Goal: Task Accomplishment & Management: Complete application form

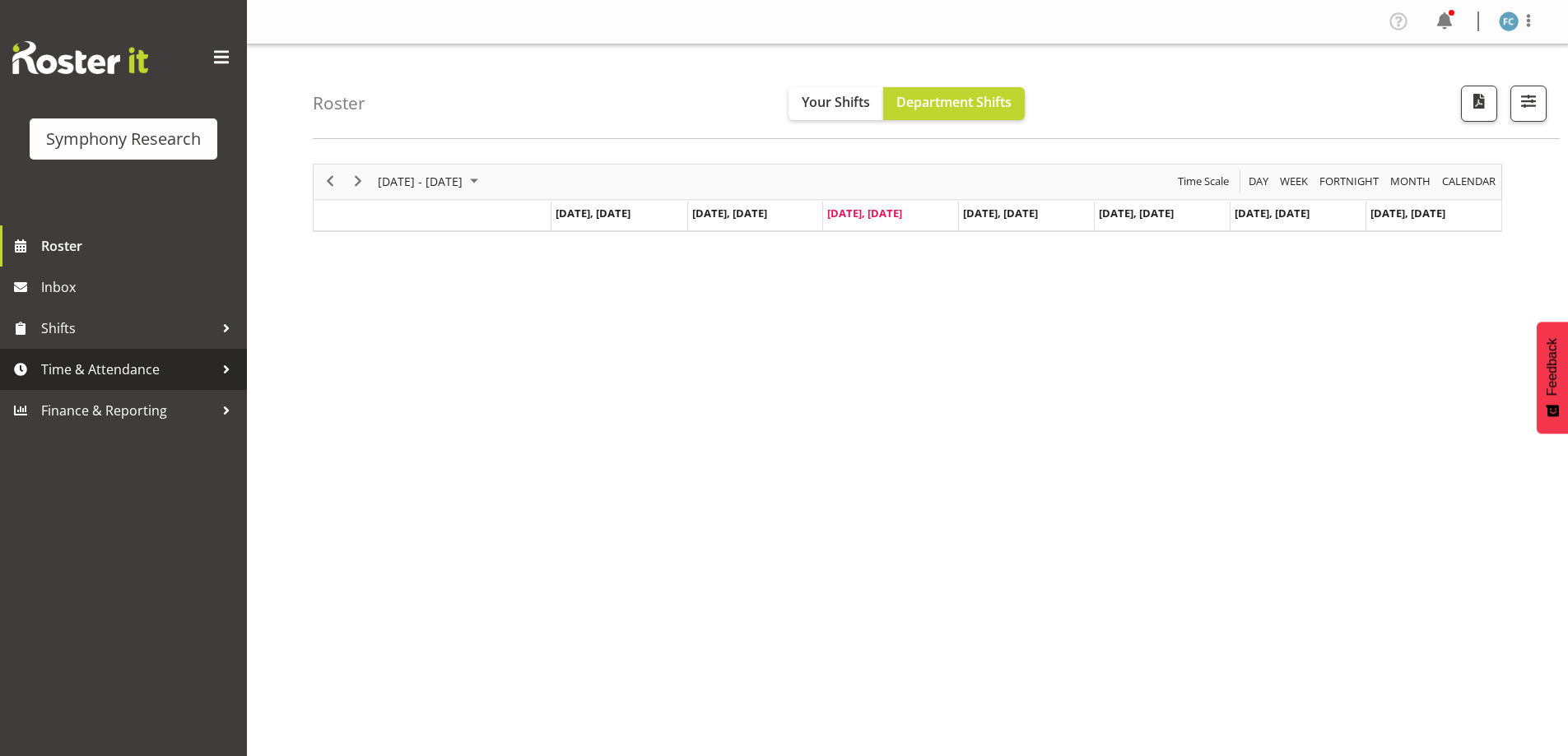
click at [228, 368] on div at bounding box center [226, 369] width 25 height 25
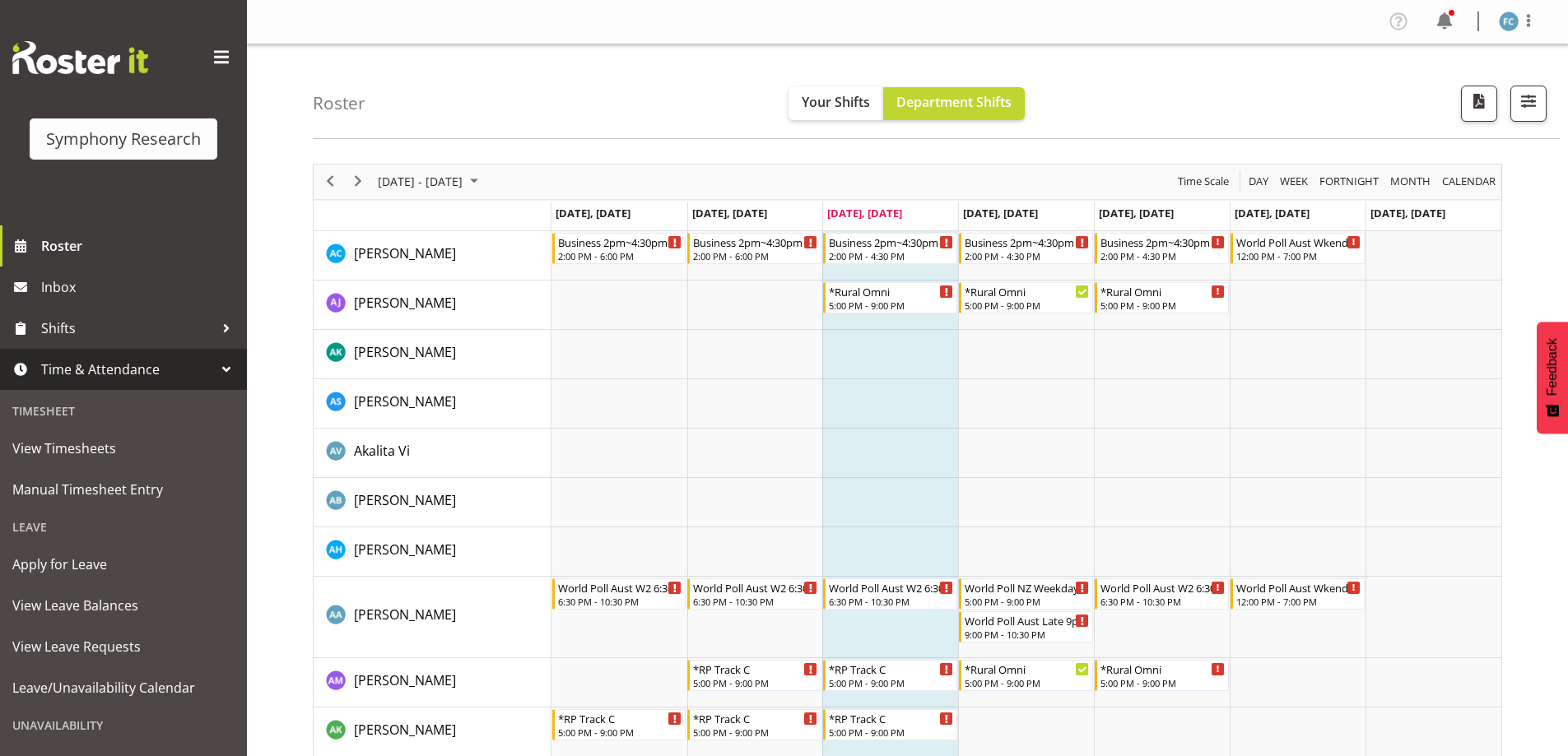
scroll to position [329, 0]
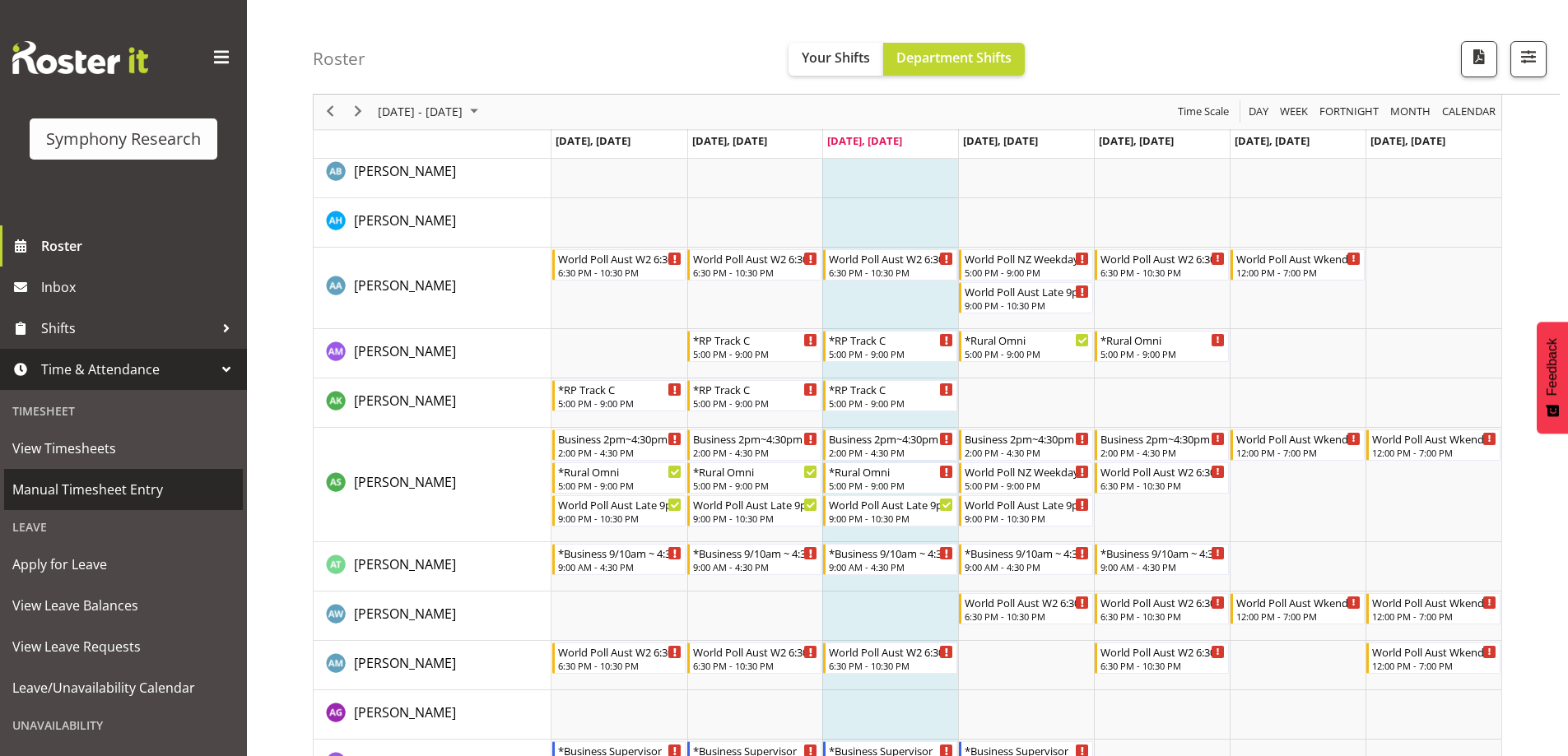
click at [152, 489] on span "Manual Timesheet Entry" at bounding box center [123, 489] width 222 height 25
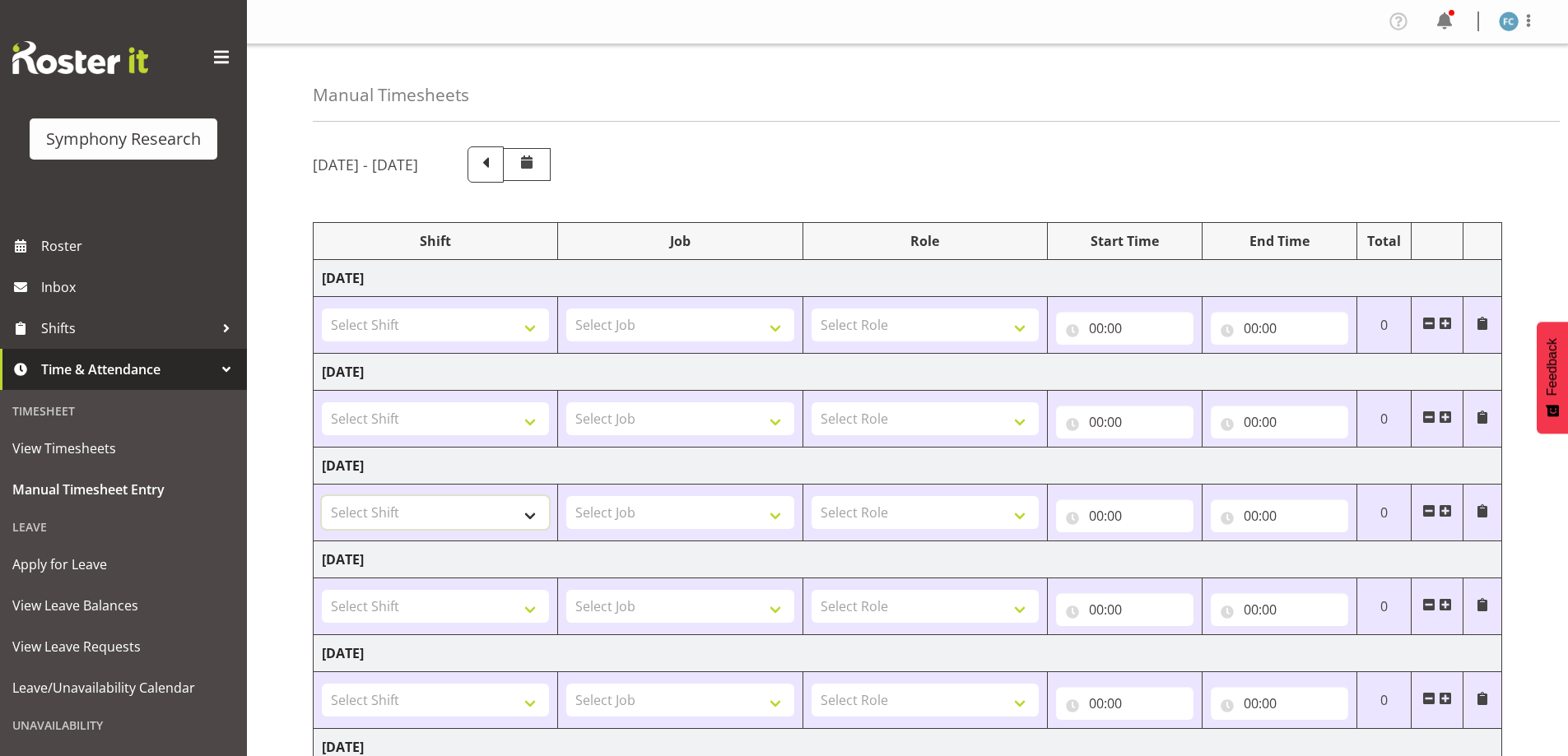
click at [532, 512] on select "Select Shift !!Project Briefing (Job to be assigned) !!Weekend Residential (Ros…" at bounding box center [435, 512] width 227 height 33
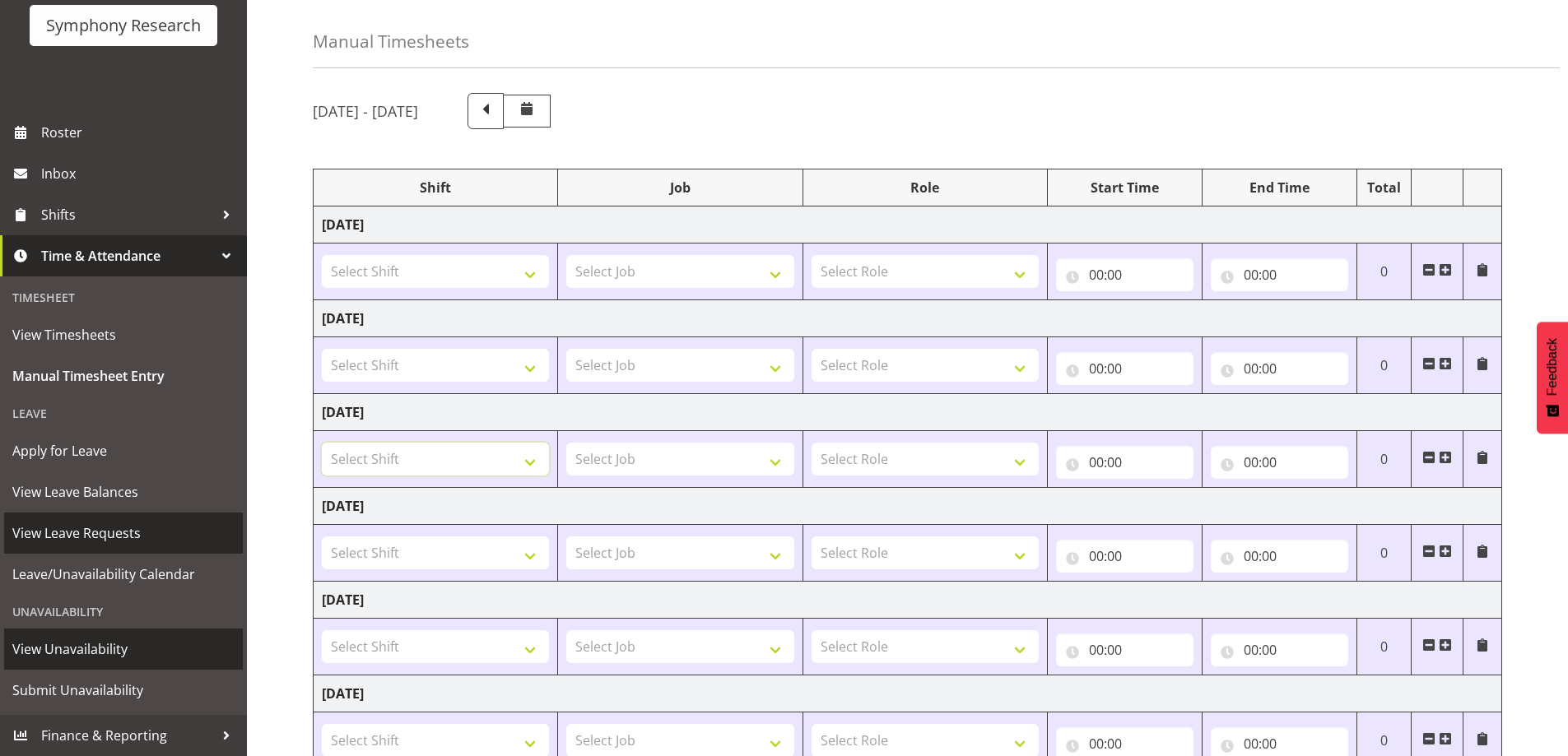
scroll to position [82, 0]
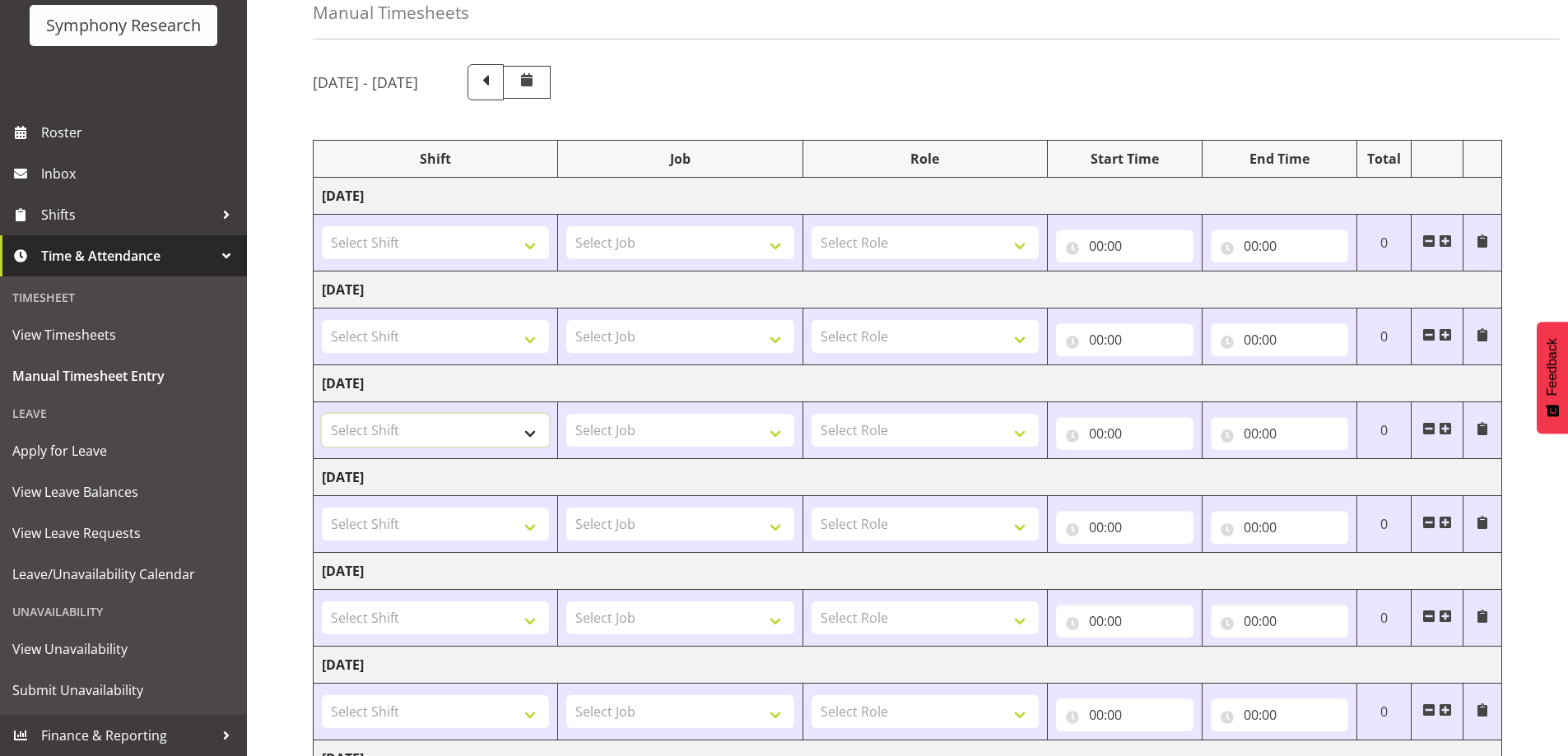
click at [527, 439] on select "Select Shift !!Project Briefing (Job to be assigned) !!Weekend Residential (Ros…" at bounding box center [435, 430] width 227 height 33
select select "13886"
click at [322, 414] on select "Select Shift !!Project Briefing (Job to be assigned) !!Weekend Residential (Ros…" at bounding box center [435, 430] width 227 height 33
drag, startPoint x: 772, startPoint y: 435, endPoint x: 1299, endPoint y: 474, distance: 528.4
click at [1299, 474] on td "[DATE]" at bounding box center [907, 477] width 1188 height 37
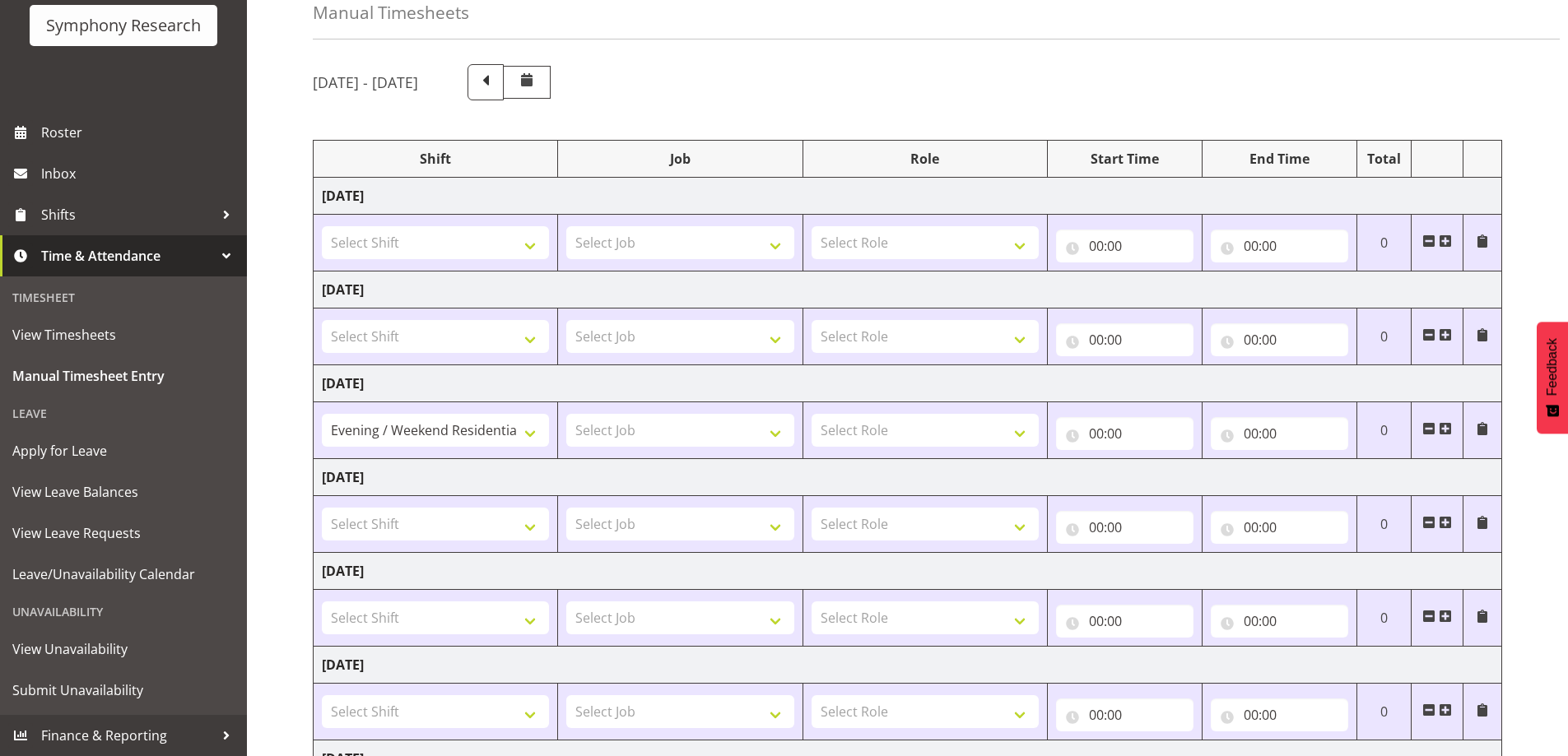
click at [1449, 427] on span at bounding box center [1445, 428] width 13 height 13
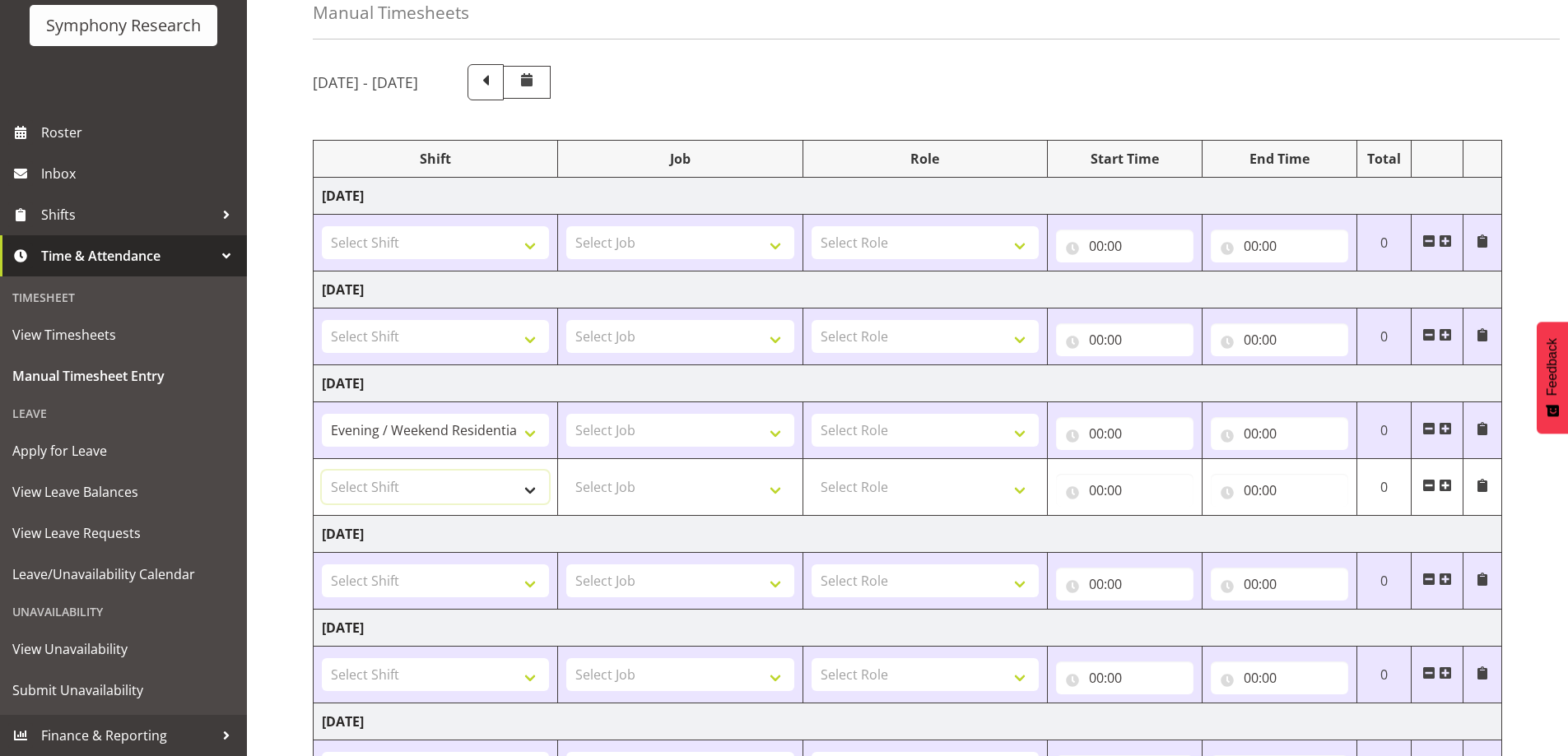
click at [527, 489] on select "Select Shift !!Project Briefing (Job to be assigned) !!Weekend Residential (Ros…" at bounding box center [435, 486] width 227 height 33
click at [954, 385] on td "[DATE]" at bounding box center [907, 383] width 1188 height 37
click at [533, 492] on select "Select Shift !!Project Briefing (Job to be assigned) !!Weekend Residential (Ros…" at bounding box center [435, 486] width 227 height 33
select select "48116"
click at [322, 471] on select "Select Shift !!Project Briefing (Job to be assigned) !!Weekend Residential (Ros…" at bounding box center [435, 486] width 227 height 33
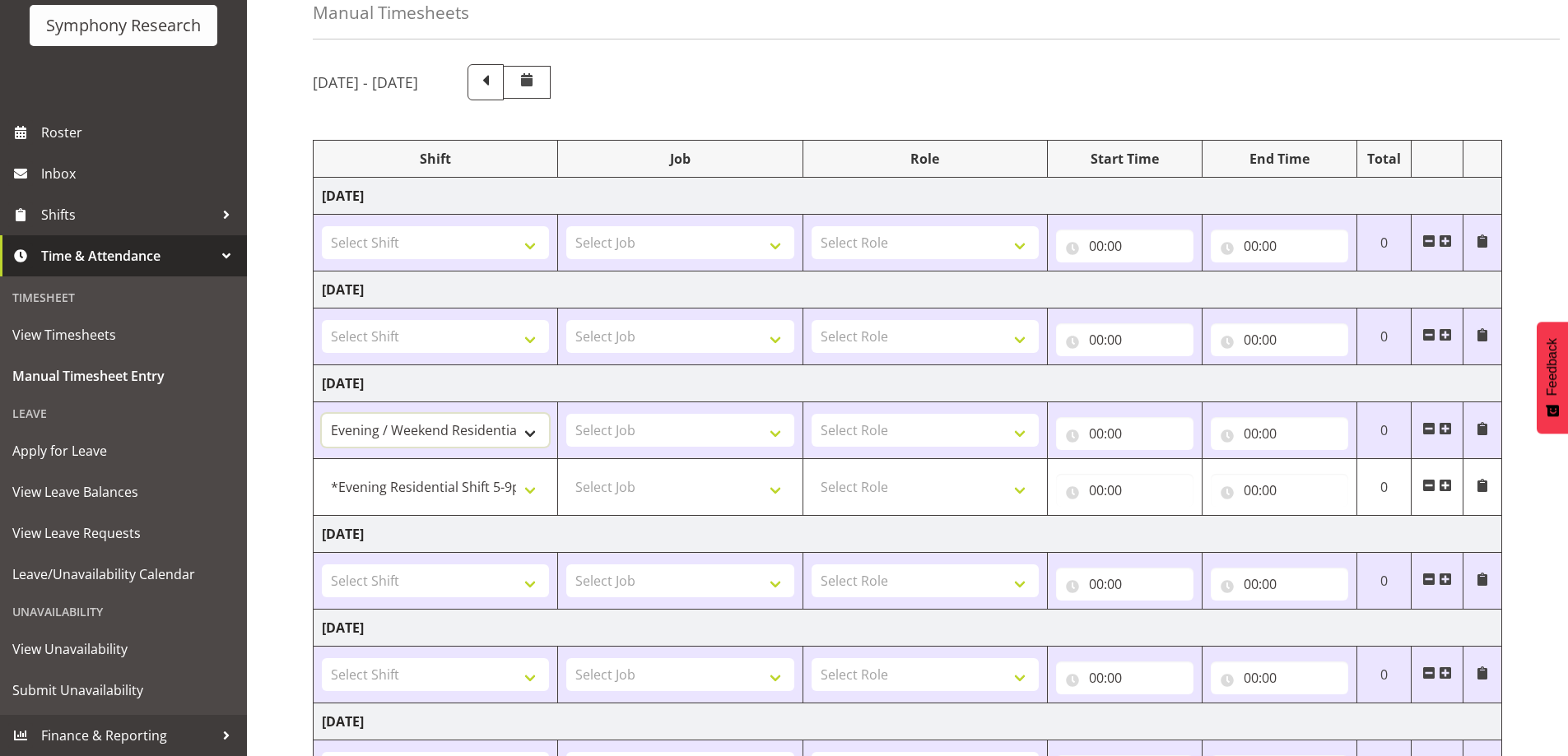
click at [529, 429] on select "!!Project Briefing (Job to be assigned) !!Weekend Residential (Roster IT Shift …" at bounding box center [435, 430] width 227 height 33
click at [504, 425] on select "!!Project Briefing (Job to be assigned) !!Weekend Residential (Roster IT Shift …" at bounding box center [435, 430] width 227 height 33
click at [780, 431] on select "Select Job 550060 IF Admin 553492 World Poll Aus Wave 2 Main 2025 553493 World …" at bounding box center [679, 430] width 227 height 33
select select "10239"
click at [566, 414] on select "Select Job 550060 IF Admin 553492 World Poll Aus Wave 2 Main 2025 553493 World …" at bounding box center [679, 430] width 227 height 33
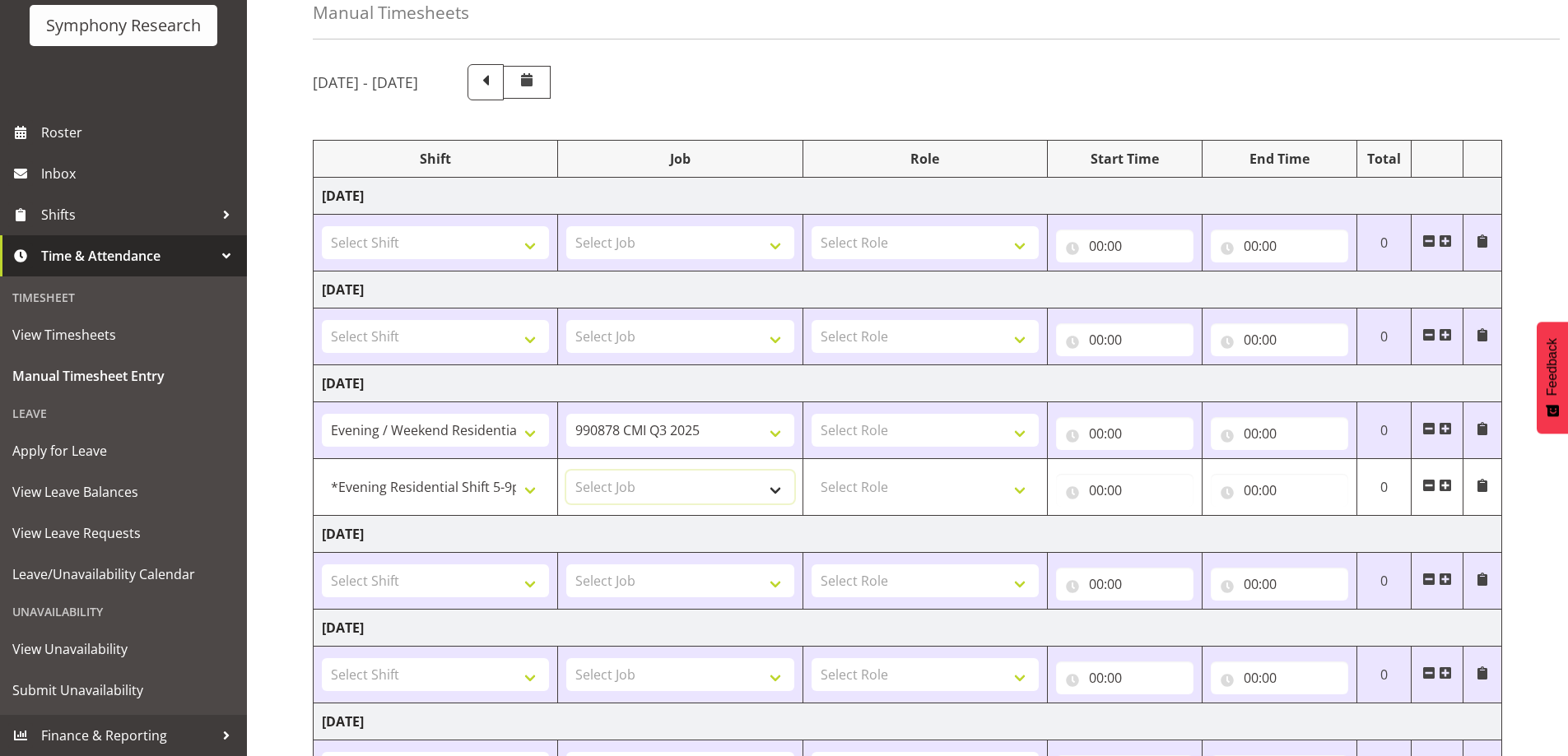
click at [777, 488] on select "Select Job 550060 IF Admin 553492 World Poll Aus Wave 2 Main 2025 553493 World …" at bounding box center [679, 486] width 227 height 33
select select "10499"
click at [566, 471] on select "Select Job 550060 IF Admin 553492 World Poll Aus Wave 2 Main 2025 553493 World …" at bounding box center [679, 486] width 227 height 33
click at [528, 434] on select "!!Project Briefing (Job to be assigned) !!Weekend Residential (Roster IT Shift …" at bounding box center [435, 430] width 227 height 33
click at [322, 414] on select "!!Project Briefing (Job to be assigned) !!Weekend Residential (Roster IT Shift …" at bounding box center [435, 430] width 227 height 33
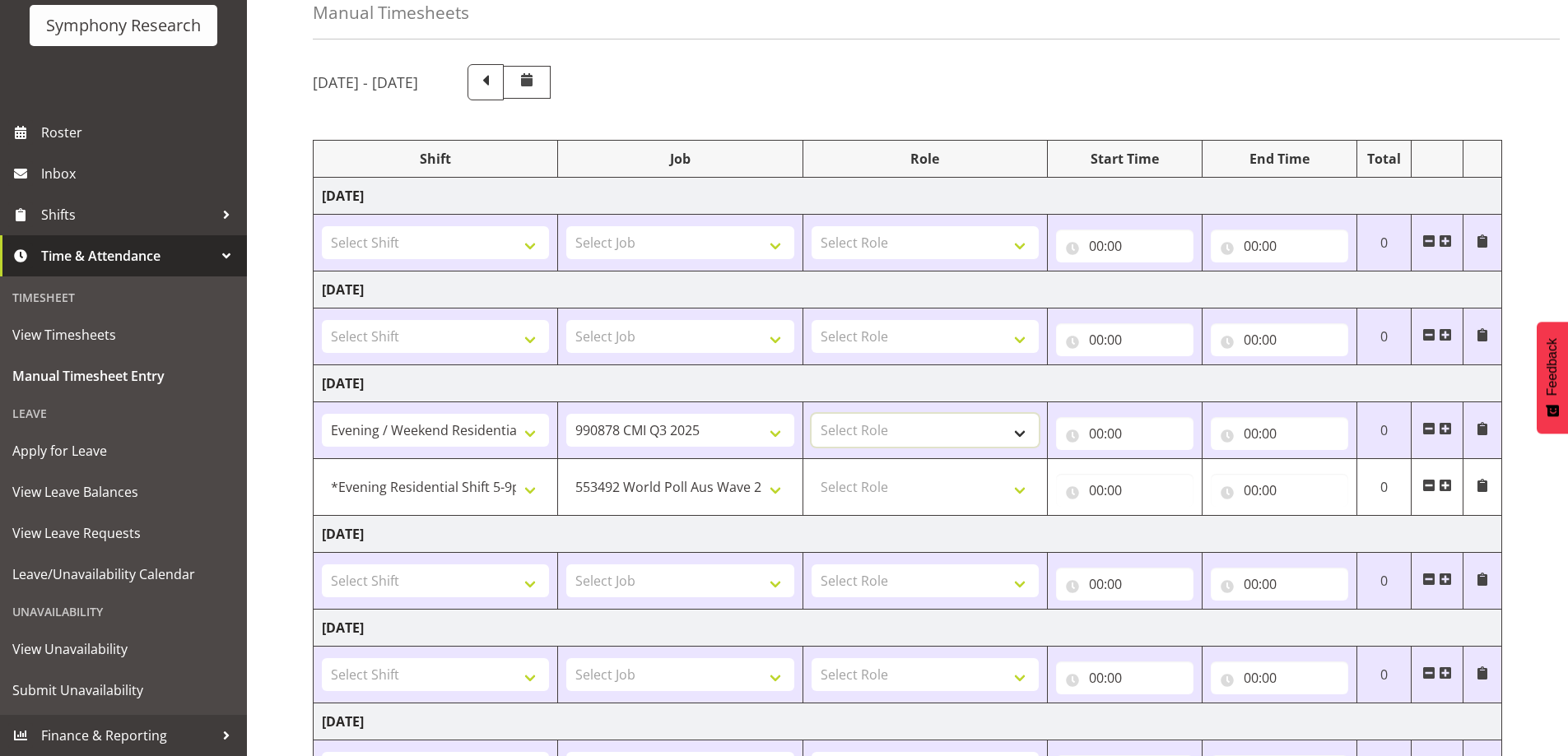
click at [1023, 435] on select "Select Role Supervisor Briefing Interviewing" at bounding box center [925, 430] width 227 height 33
select select "45"
click at [812, 414] on select "Select Role Supervisor Briefing Interviewing" at bounding box center [925, 430] width 227 height 33
click at [1023, 491] on select "Select Role Supervisor Briefing Interviewing" at bounding box center [925, 486] width 227 height 33
select select "45"
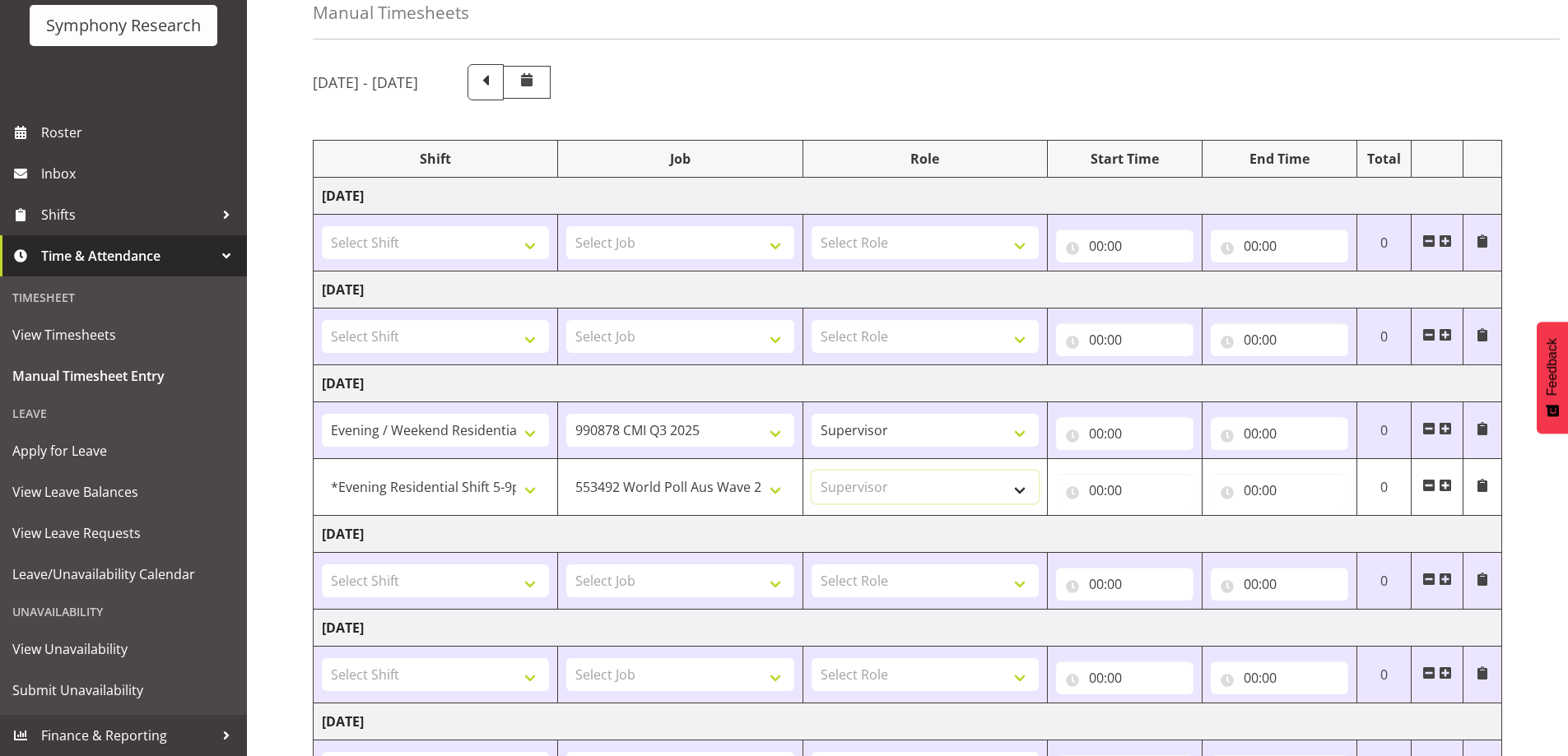
click at [812, 471] on select "Select Role Supervisor Briefing Interviewing" at bounding box center [925, 486] width 227 height 33
click at [529, 434] on select "!!Project Briefing (Job to be assigned) !!Weekend Residential (Roster IT Shift …" at bounding box center [435, 430] width 227 height 33
select select "48116"
click at [322, 414] on select "!!Project Briefing (Job to be assigned) !!Weekend Residential (Roster IT Shift …" at bounding box center [435, 430] width 227 height 33
click at [1076, 439] on input "00:00" at bounding box center [1125, 433] width 138 height 33
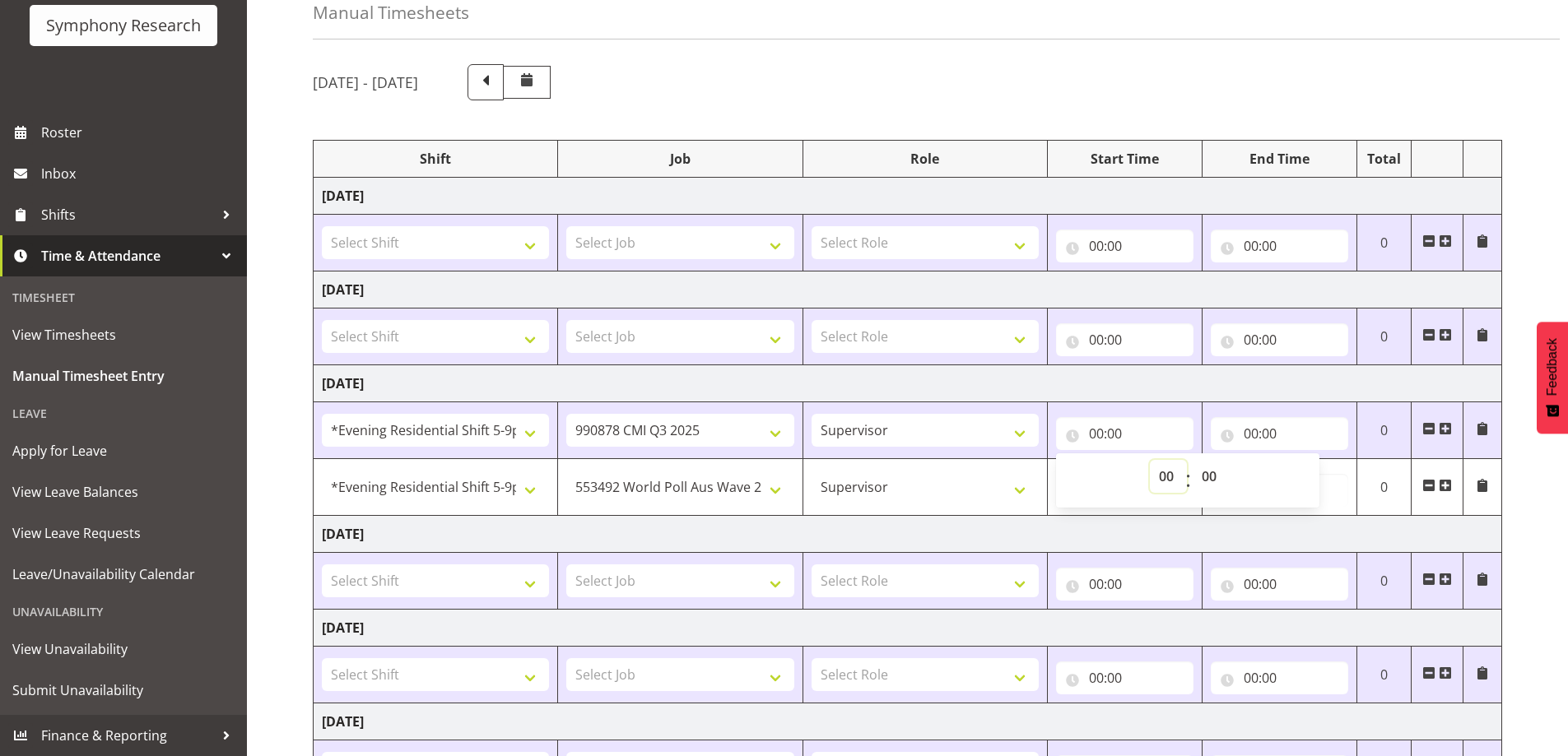
click at [1166, 475] on select "00 01 02 03 04 05 06 07 08 09 10 11 12 13 14 15 16 17 18 19 20 21 22 23" at bounding box center [1168, 476] width 37 height 33
select select "17"
click at [1150, 460] on select "00 01 02 03 04 05 06 07 08 09 10 11 12 13 14 15 16 17 18 19 20 21 22 23" at bounding box center [1168, 476] width 37 height 33
type input "17:00"
click at [1234, 435] on input "00:00" at bounding box center [1280, 433] width 138 height 33
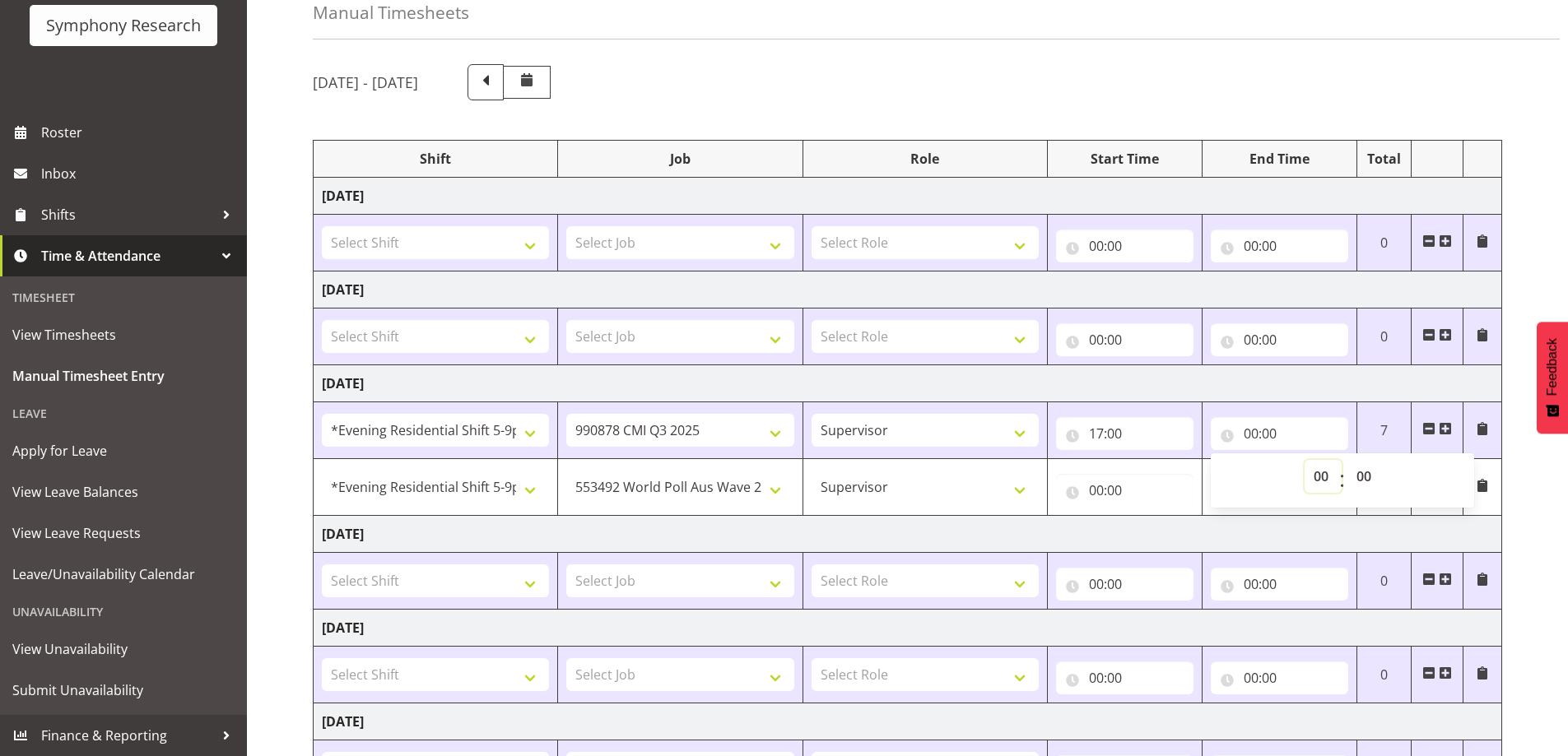
click at [1324, 478] on select "00 01 02 03 04 05 06 07 08 09 10 11 12 13 14 15 16 17 18 19 20 21 22 23" at bounding box center [1322, 476] width 37 height 33
select select "17"
click at [1304, 460] on select "00 01 02 03 04 05 06 07 08 09 10 11 12 13 14 15 16 17 18 19 20 21 22 23" at bounding box center [1322, 476] width 37 height 33
type input "17:00"
click at [1369, 477] on select "00 01 02 03 04 05 06 07 08 09 10 11 12 13 14 15 16 17 18 19 20 21 22 23 24 25 2…" at bounding box center [1366, 476] width 37 height 33
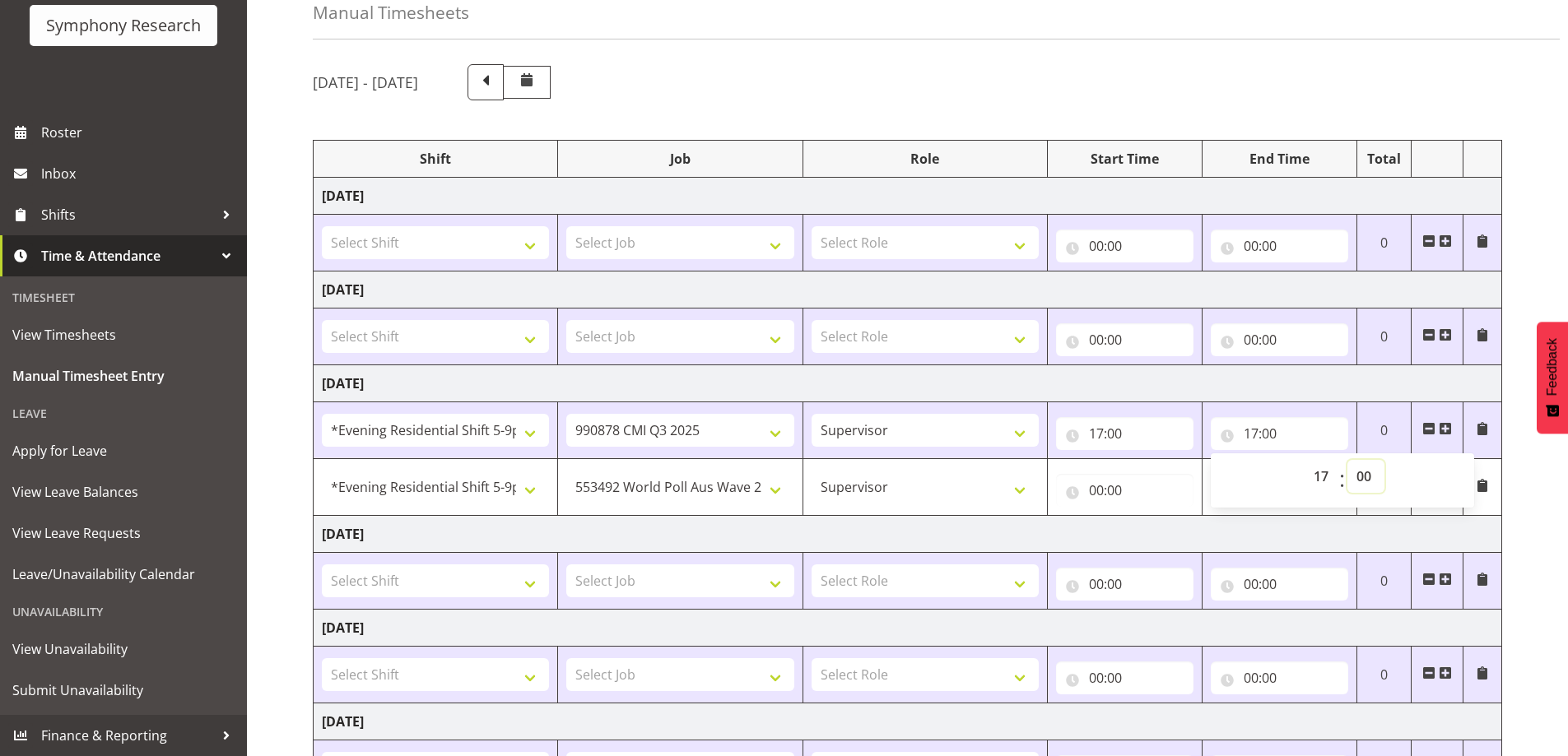
select select "15"
click at [1348, 460] on select "00 01 02 03 04 05 06 07 08 09 10 11 12 13 14 15 16 17 18 19 20 21 22 23 24 25 2…" at bounding box center [1366, 476] width 37 height 33
type input "17:15"
click at [1079, 490] on input "00:00" at bounding box center [1125, 489] width 138 height 33
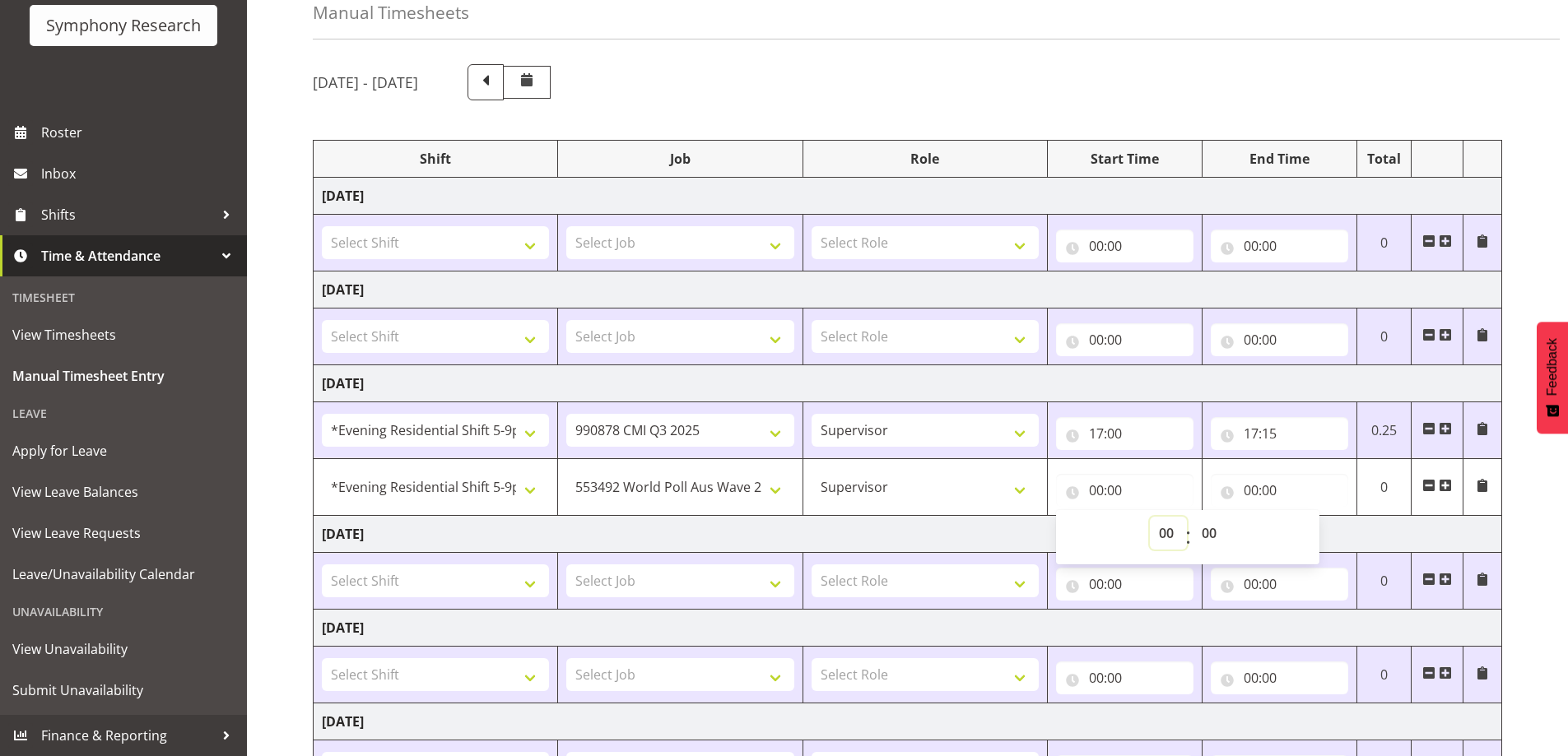
click at [1164, 534] on select "00 01 02 03 04 05 06 07 08 09 10 11 12 13 14 15 16 17 18 19 20 21 22 23" at bounding box center [1168, 533] width 37 height 33
select select "17"
click at [1150, 517] on select "00 01 02 03 04 05 06 07 08 09 10 11 12 13 14 15 16 17 18 19 20 21 22 23" at bounding box center [1168, 533] width 37 height 33
type input "17:00"
click at [1212, 533] on select "00 01 02 03 04 05 06 07 08 09 10 11 12 13 14 15 16 17 18 19 20 21 22 23 24 25 2…" at bounding box center [1210, 533] width 37 height 33
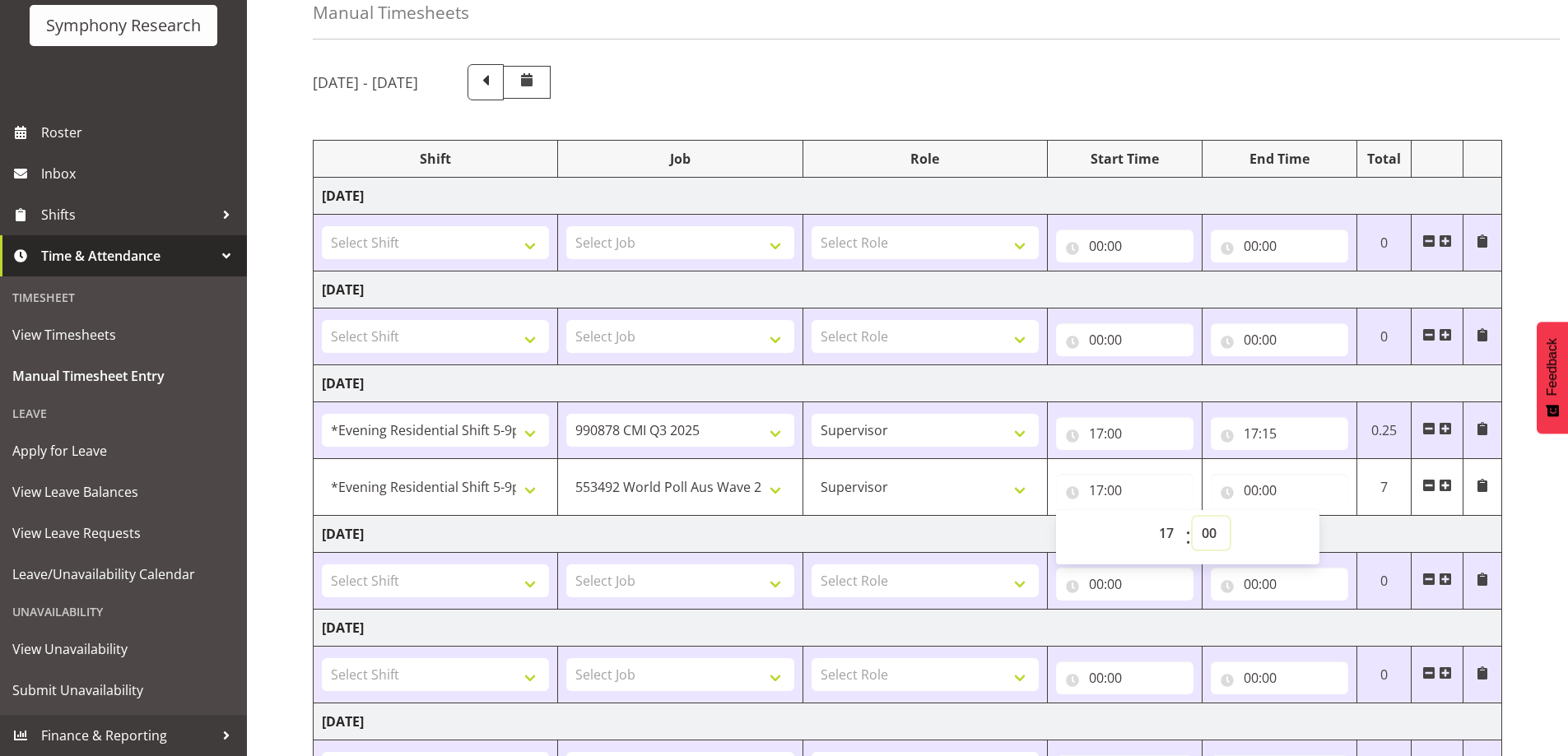
select select "15"
click at [1192, 517] on select "00 01 02 03 04 05 06 07 08 09 10 11 12 13 14 15 16 17 18 19 20 21 22 23 24 25 2…" at bounding box center [1210, 533] width 37 height 33
type input "17:15"
click at [1229, 490] on input "00:00" at bounding box center [1280, 489] width 138 height 33
click at [1320, 529] on select "00 01 02 03 04 05 06 07 08 09 10 11 12 13 14 15 16 17 18 19 20 21 22 23" at bounding box center [1322, 533] width 37 height 33
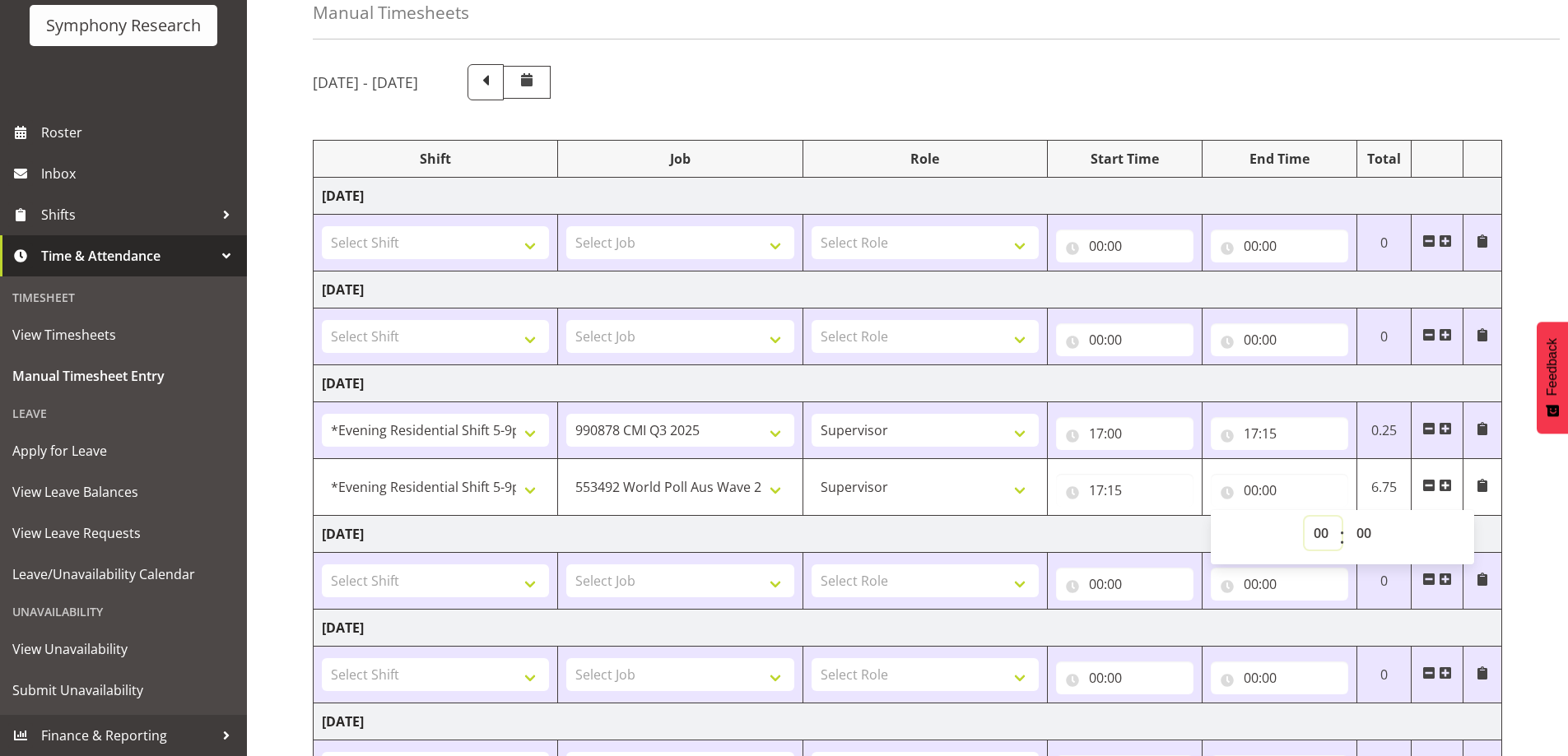
select select "22"
click at [1304, 517] on select "00 01 02 03 04 05 06 07 08 09 10 11 12 13 14 15 16 17 18 19 20 21 22 23" at bounding box center [1322, 533] width 37 height 33
type input "22:00"
click at [1365, 531] on select "00 01 02 03 04 05 06 07 08 09 10 11 12 13 14 15 16 17 18 19 20 21 22 23 24 25 2…" at bounding box center [1366, 533] width 37 height 33
select select "30"
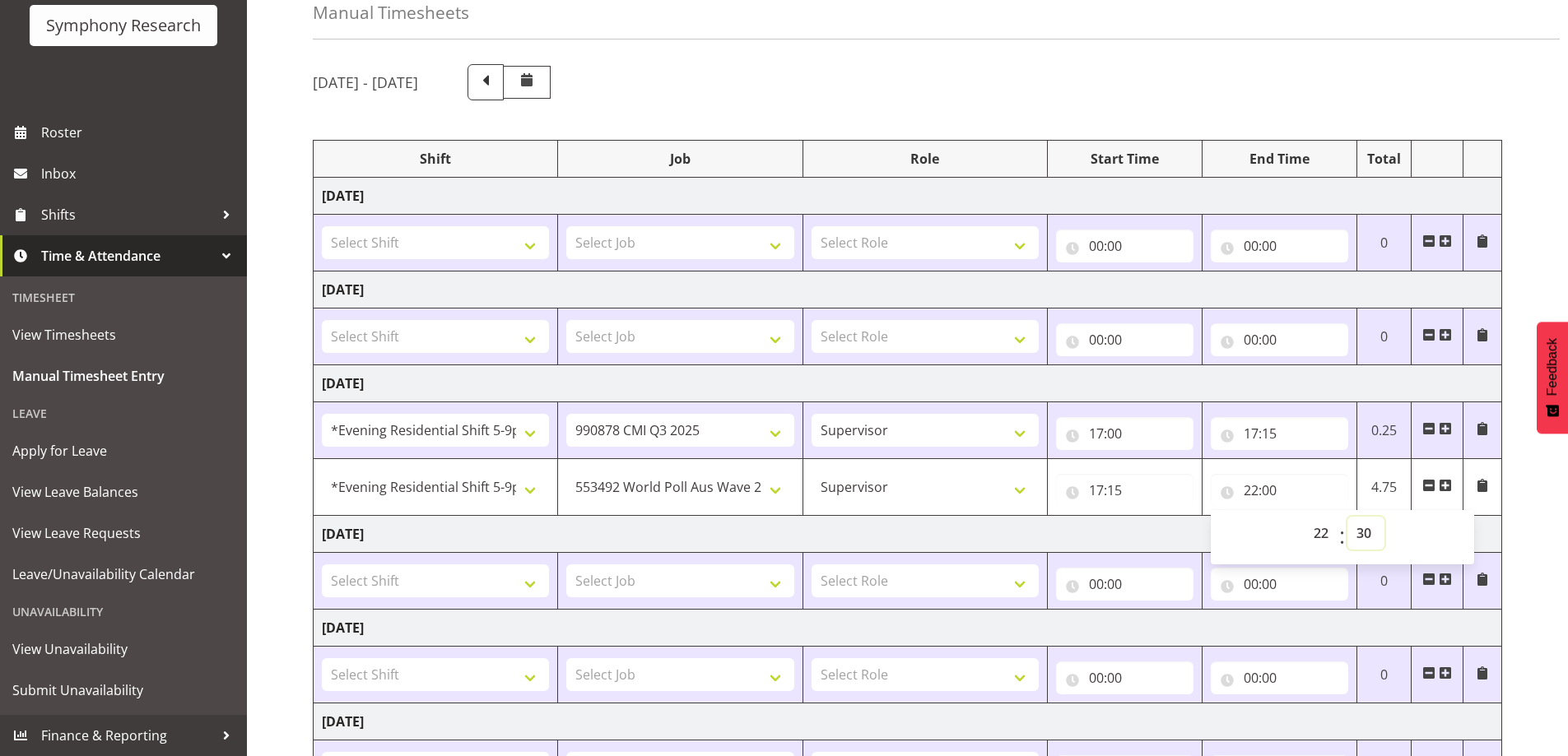
click at [1348, 517] on select "00 01 02 03 04 05 06 07 08 09 10 11 12 13 14 15 16 17 18 19 20 21 22 23 24 25 2…" at bounding box center [1366, 533] width 37 height 33
type input "22:30"
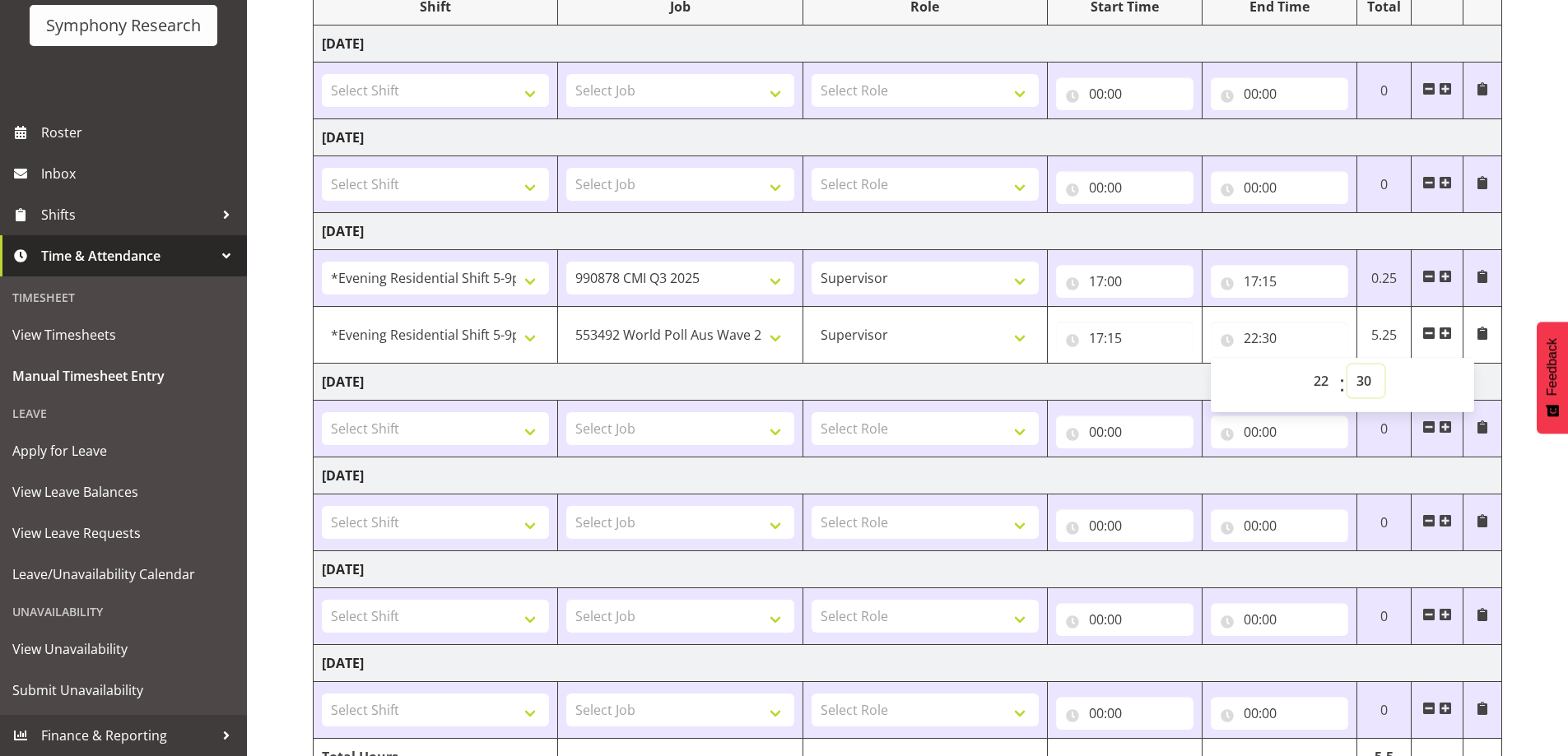
scroll to position [322, 0]
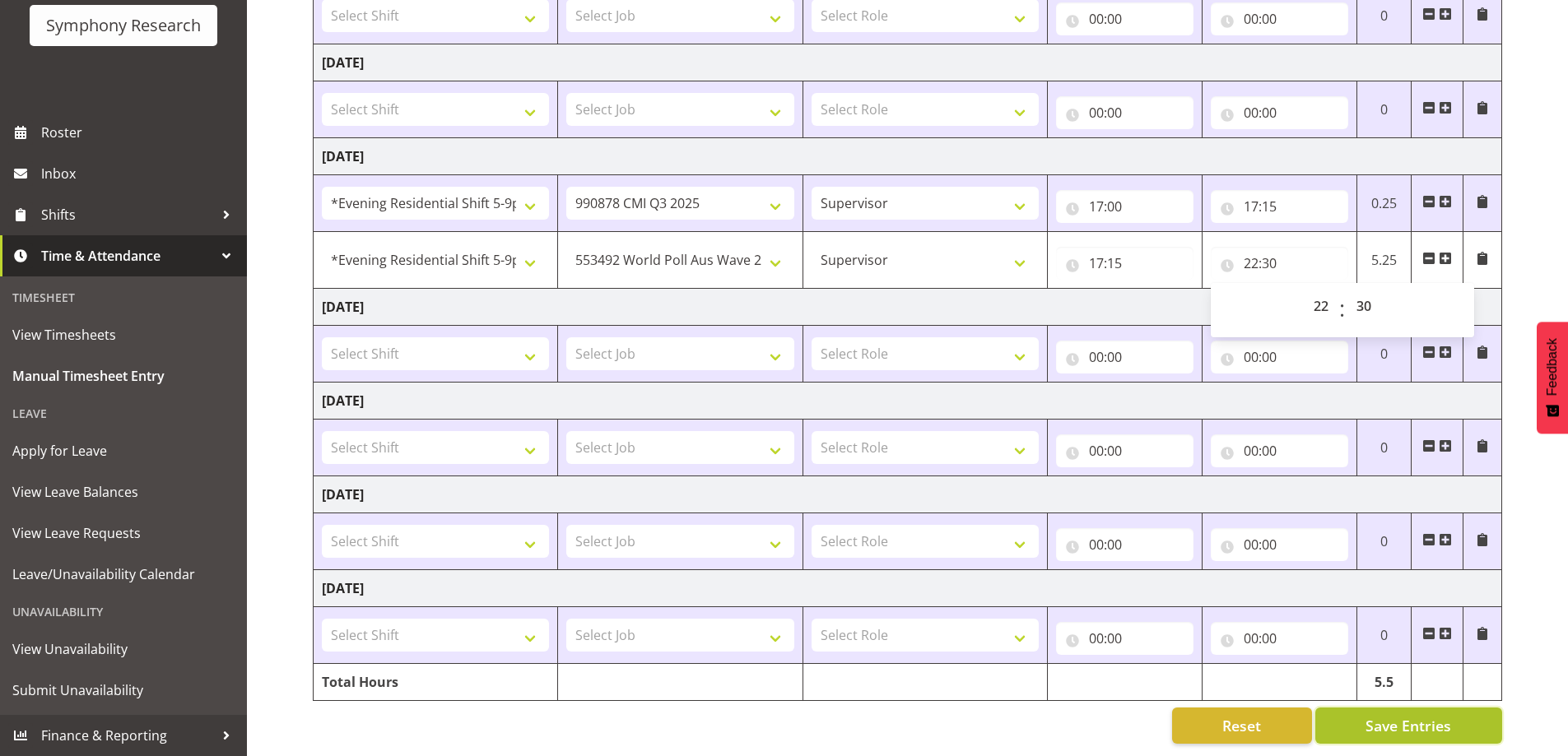
click at [1443, 718] on span "Save Entries" at bounding box center [1408, 726] width 85 height 22
select select "10499"
type input "17:15"
type input "22:30"
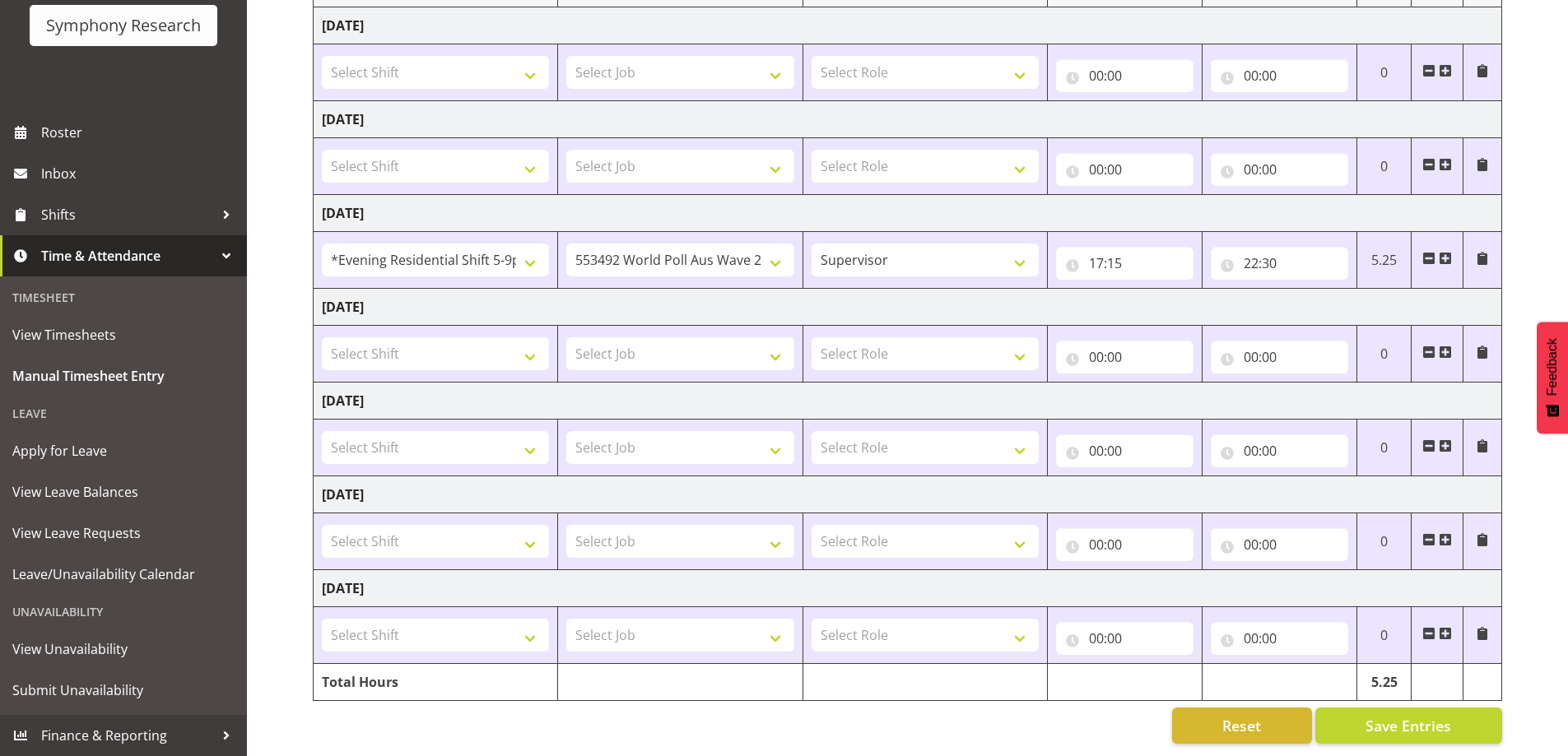
click at [1445, 252] on span at bounding box center [1445, 258] width 13 height 13
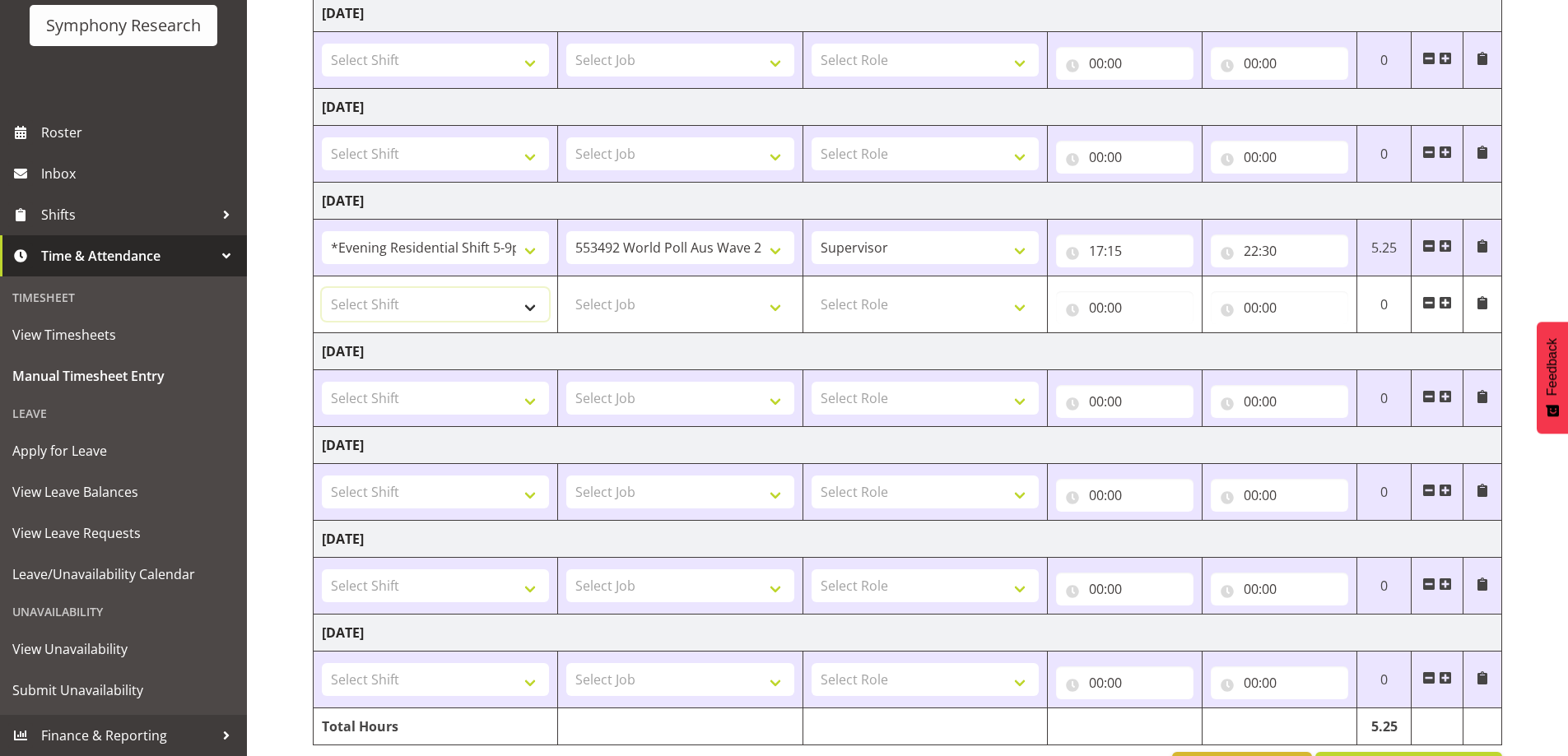
click at [531, 303] on select "Select Shift !!Project Briefing (Job to be assigned) !!Weekend Residential (Ros…" at bounding box center [435, 304] width 227 height 33
select select "48116"
click at [322, 288] on select "Select Shift !!Project Briefing (Job to be assigned) !!Weekend Residential (Ros…" at bounding box center [435, 304] width 227 height 33
click at [778, 304] on select "Select Job 550060 IF Admin 553492 World Poll Aus Wave 2 Main 2025 553493 World …" at bounding box center [679, 304] width 227 height 33
select select "10239"
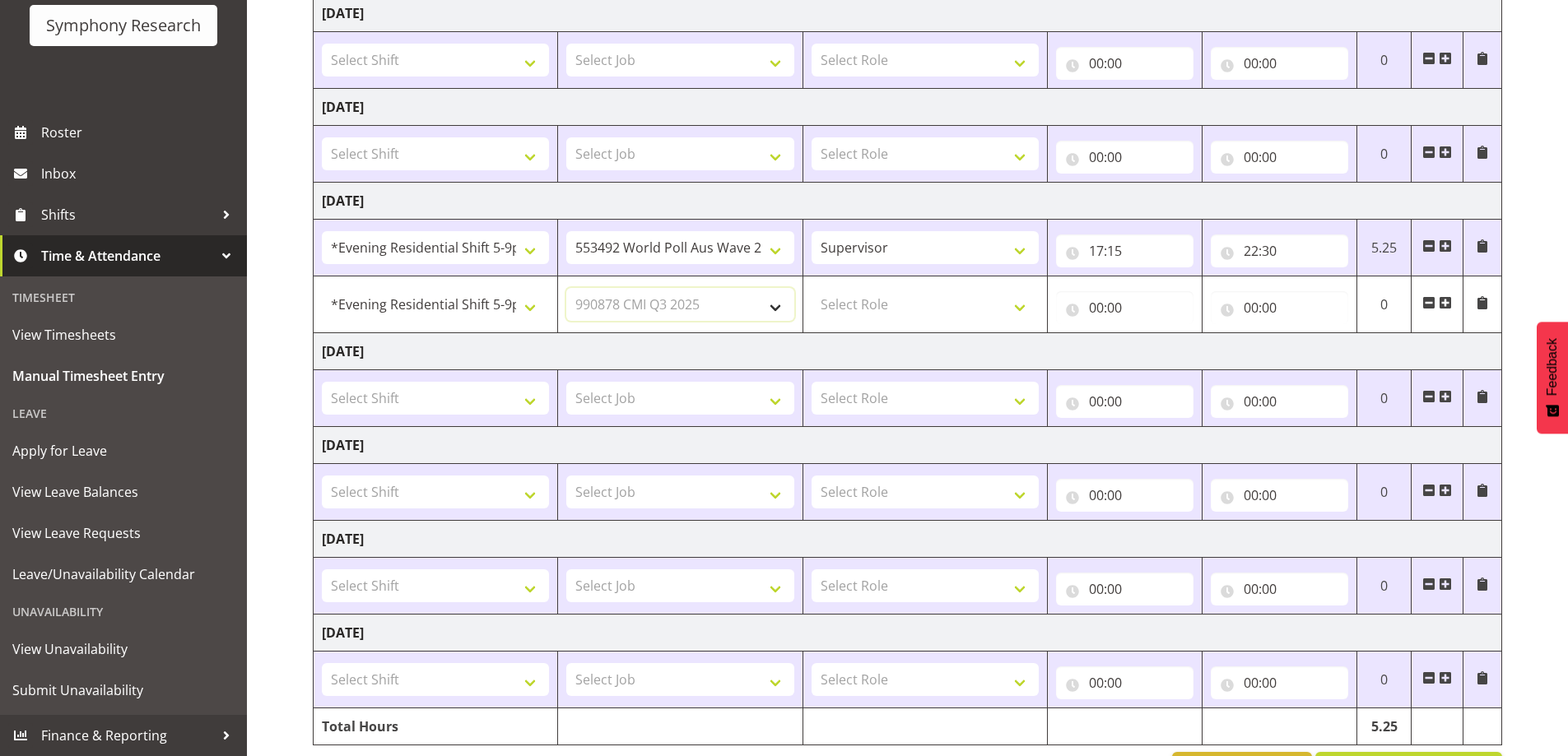
click at [566, 288] on select "Select Job 550060 IF Admin 553492 World Poll Aus Wave 2 Main 2025 553493 World …" at bounding box center [679, 304] width 227 height 33
click at [1018, 303] on select "Select Role Supervisor Briefing Interviewing" at bounding box center [925, 304] width 227 height 33
select select "45"
click at [812, 288] on select "Select Role Supervisor Briefing Interviewing" at bounding box center [925, 304] width 227 height 33
click at [1073, 306] on input "00:00" at bounding box center [1125, 307] width 138 height 33
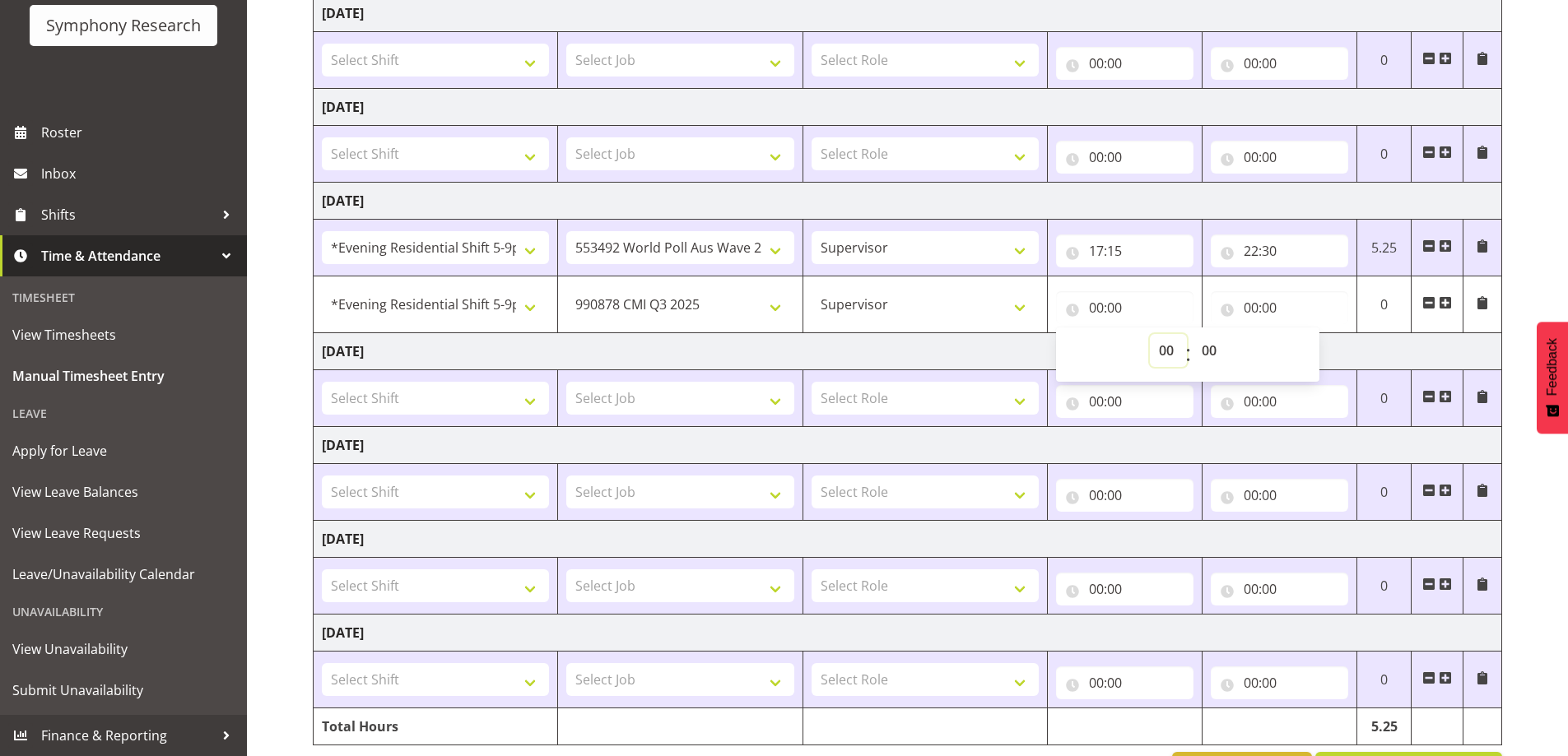
click at [1170, 346] on select "00 01 02 03 04 05 06 07 08 09 10 11 12 13 14 15 16 17 18 19 20 21 22 23" at bounding box center [1168, 350] width 37 height 33
select select "17"
click at [1150, 334] on select "00 01 02 03 04 05 06 07 08 09 10 11 12 13 14 15 16 17 18 19 20 21 22 23" at bounding box center [1168, 350] width 37 height 33
type input "17:00"
click at [1227, 308] on input "00:00" at bounding box center [1280, 307] width 138 height 33
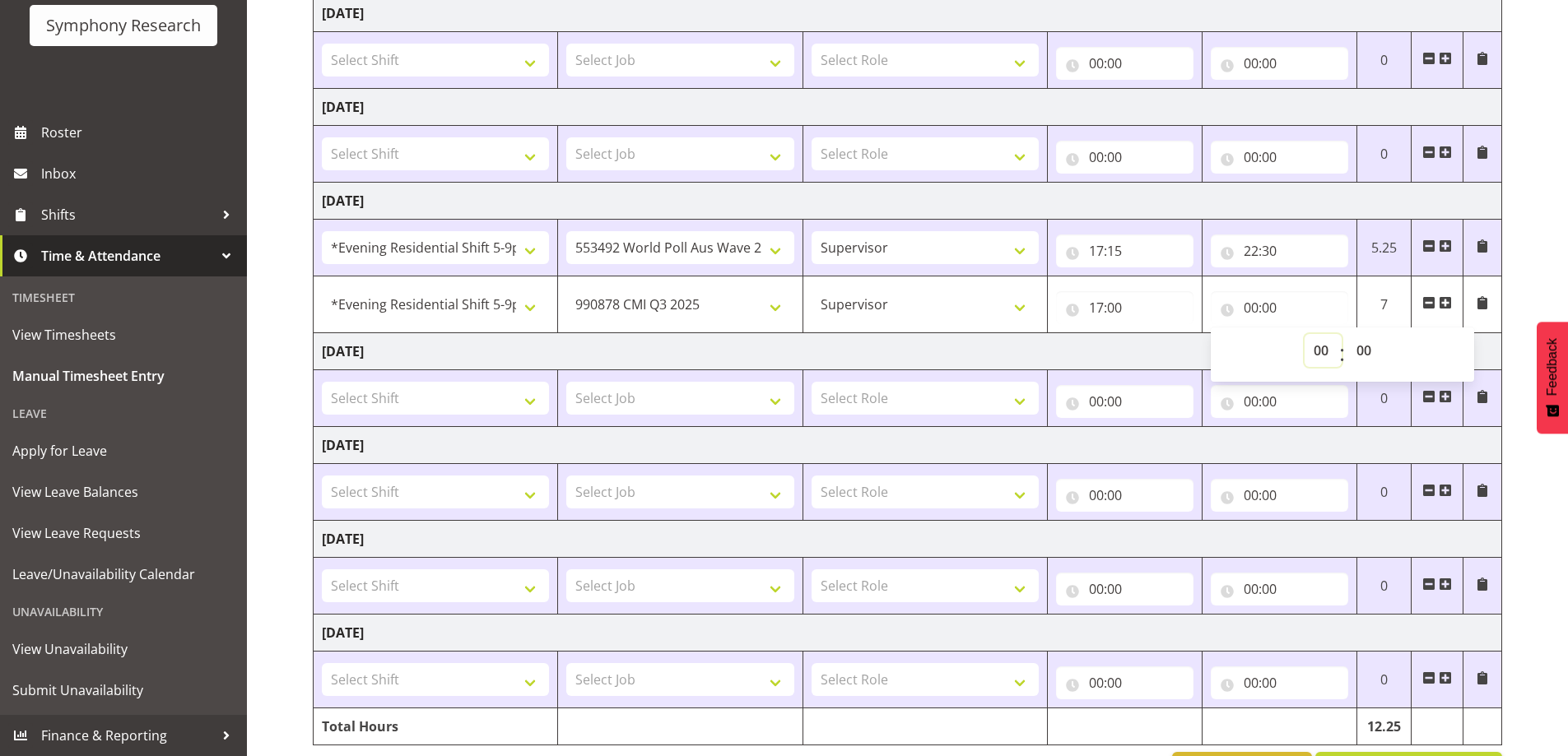
click at [1320, 348] on select "00 01 02 03 04 05 06 07 08 09 10 11 12 13 14 15 16 17 18 19 20 21 22 23" at bounding box center [1322, 350] width 37 height 33
select select "17"
click at [1304, 334] on select "00 01 02 03 04 05 06 07 08 09 10 11 12 13 14 15 16 17 18 19 20 21 22 23" at bounding box center [1322, 350] width 37 height 33
type input "17:00"
click at [1365, 349] on select "00 01 02 03 04 05 06 07 08 09 10 11 12 13 14 15 16 17 18 19 20 21 22 23 24 25 2…" at bounding box center [1366, 350] width 37 height 33
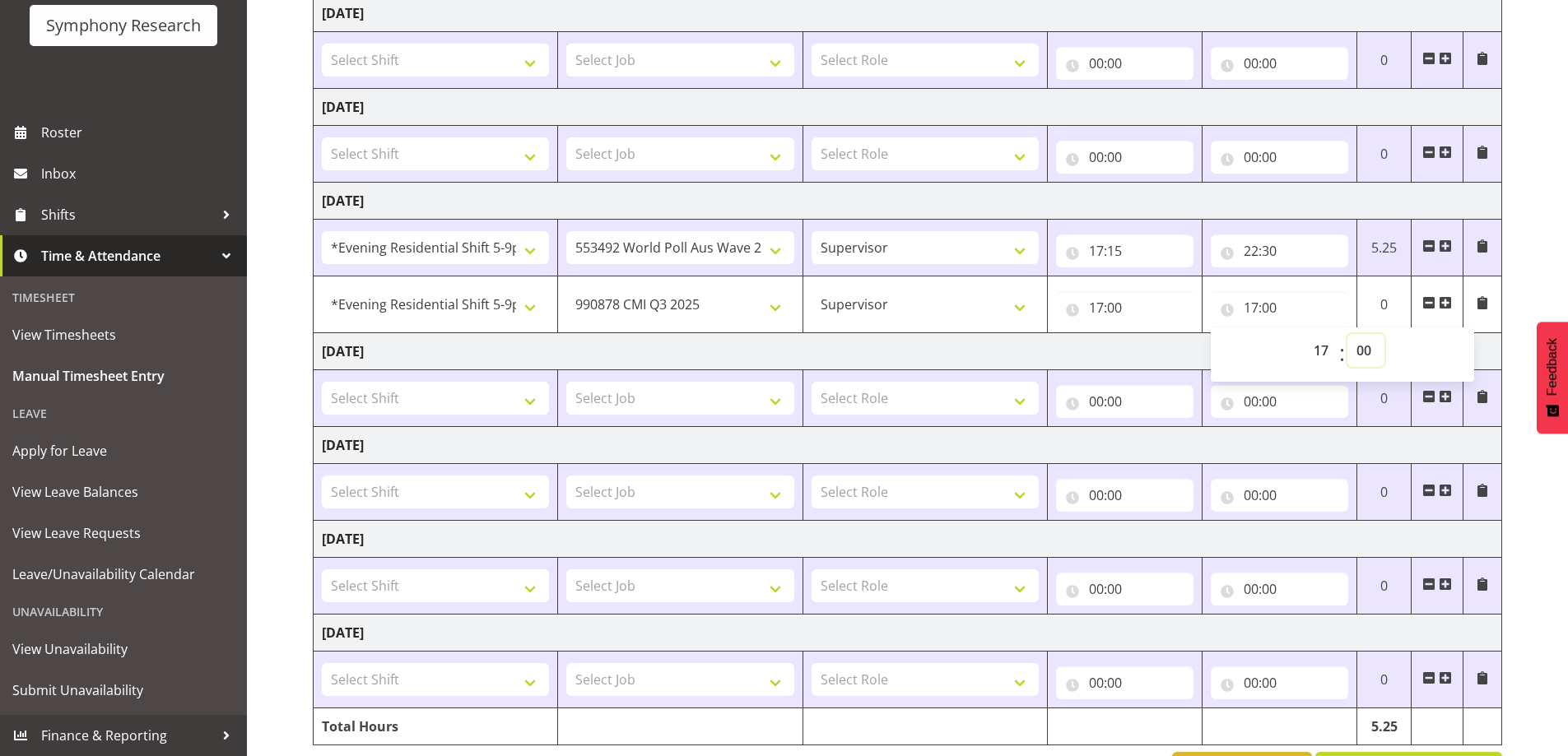
select select "15"
click at [1348, 334] on select "00 01 02 03 04 05 06 07 08 09 10 11 12 13 14 15 16 17 18 19 20 21 22 23 24 25 2…" at bounding box center [1366, 350] width 37 height 33
type input "17:15"
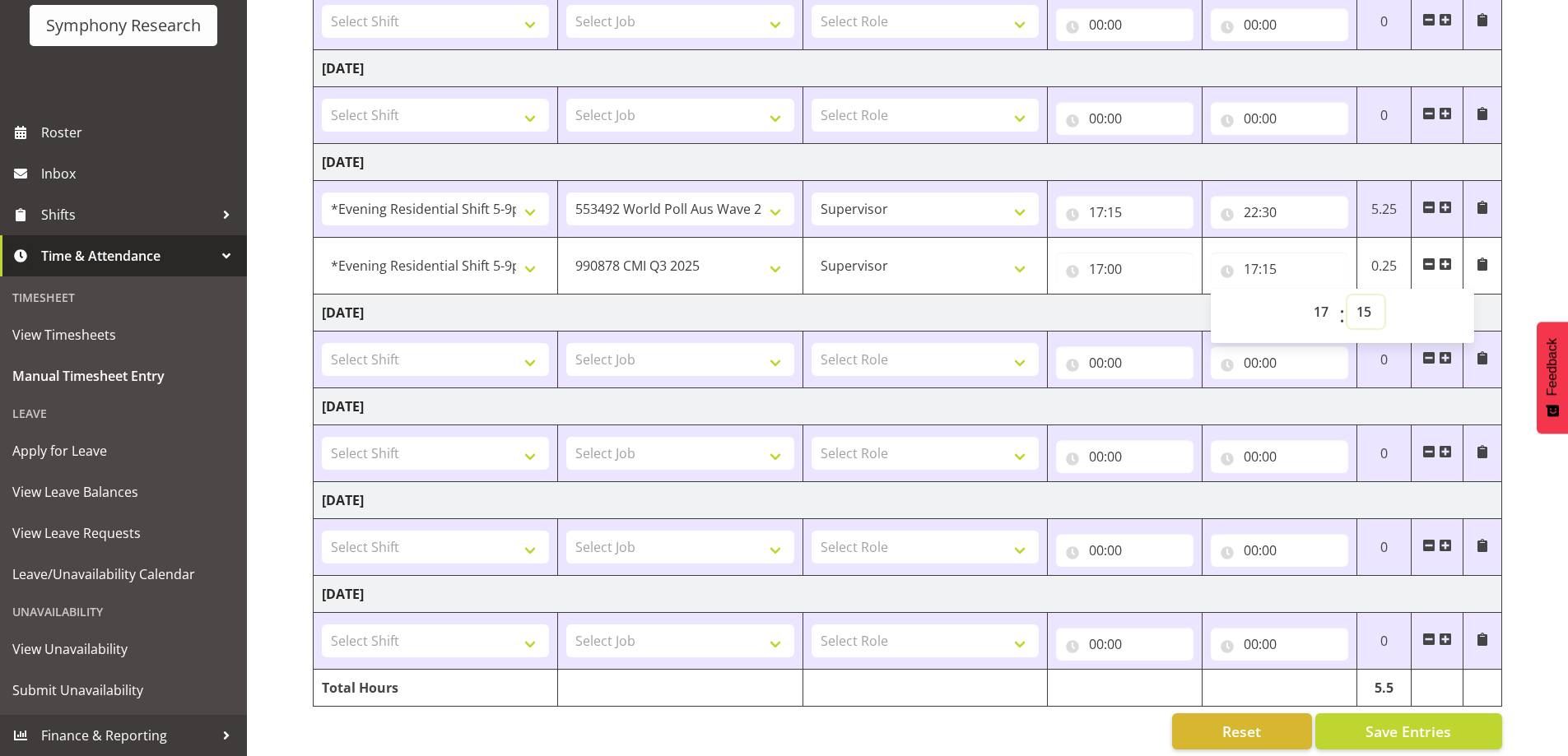
scroll to position [322, 0]
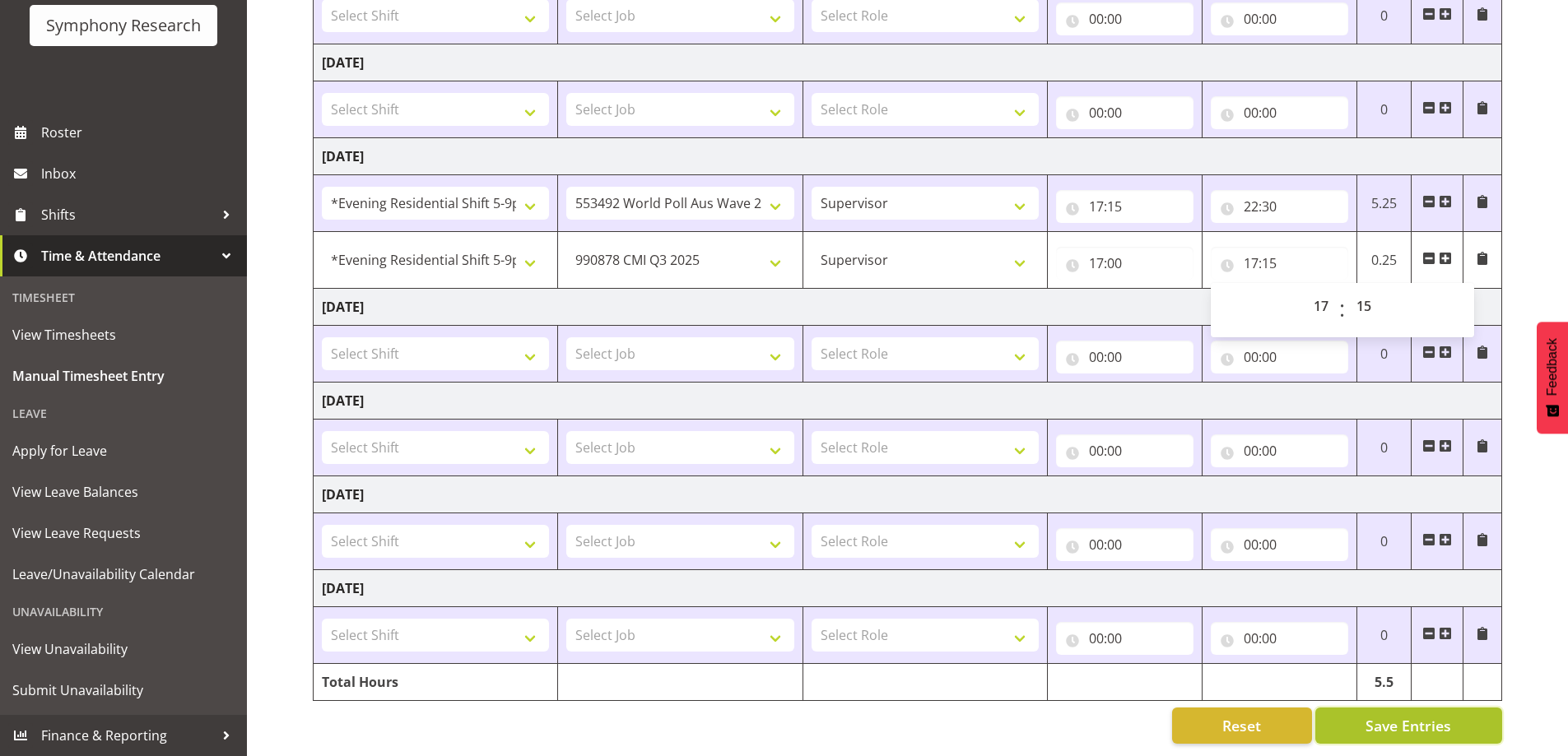
click at [1428, 715] on span "Save Entries" at bounding box center [1408, 726] width 85 height 22
